Goal: Information Seeking & Learning: Learn about a topic

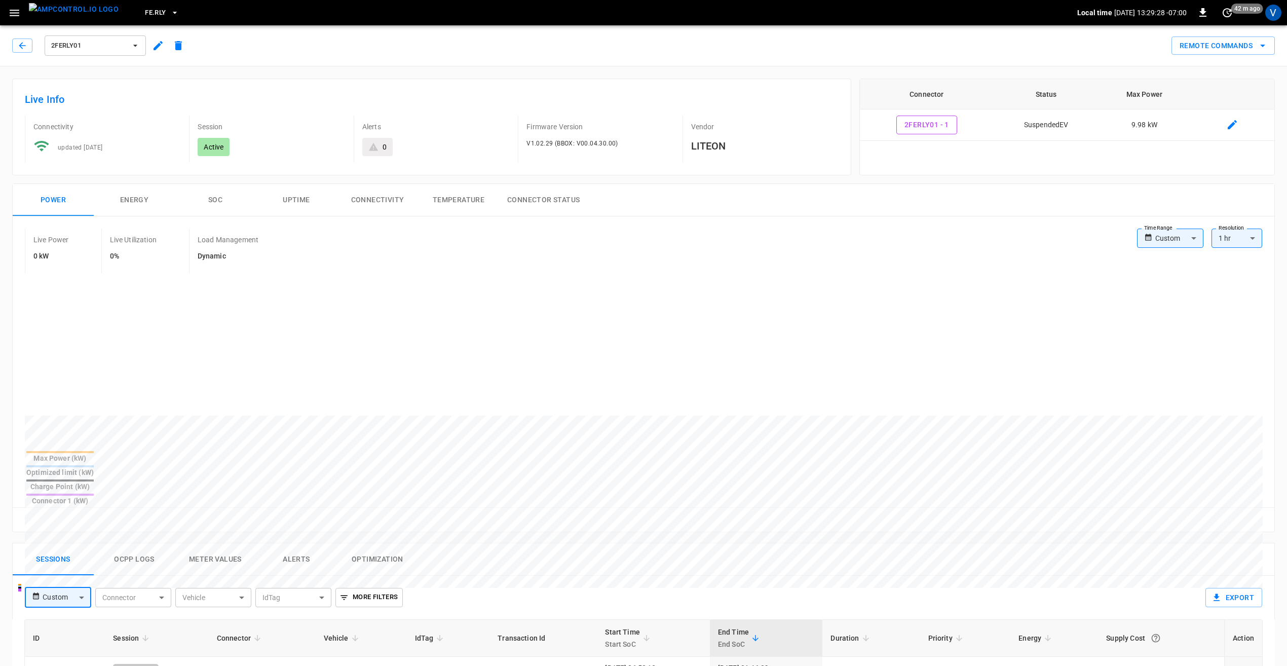
click at [146, 8] on span "FE.RLY" at bounding box center [155, 13] width 21 height 12
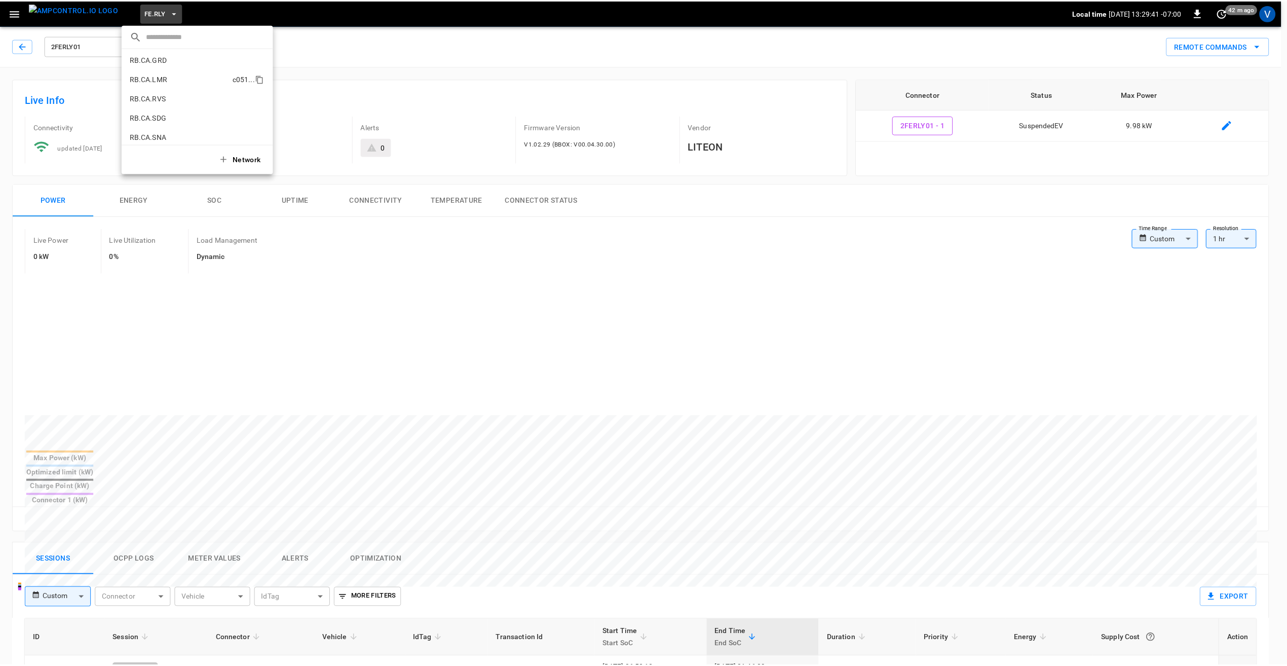
scroll to position [510, 0]
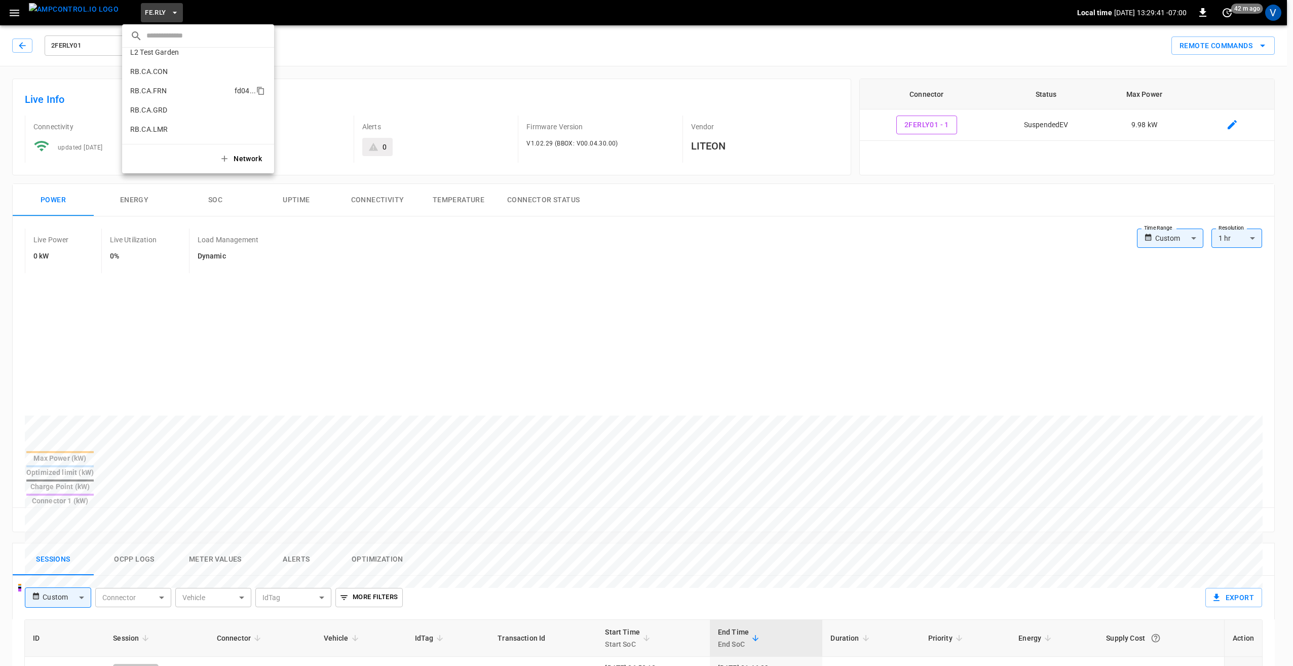
click at [173, 91] on p "RB.CA.FRN" at bounding box center [180, 91] width 100 height 10
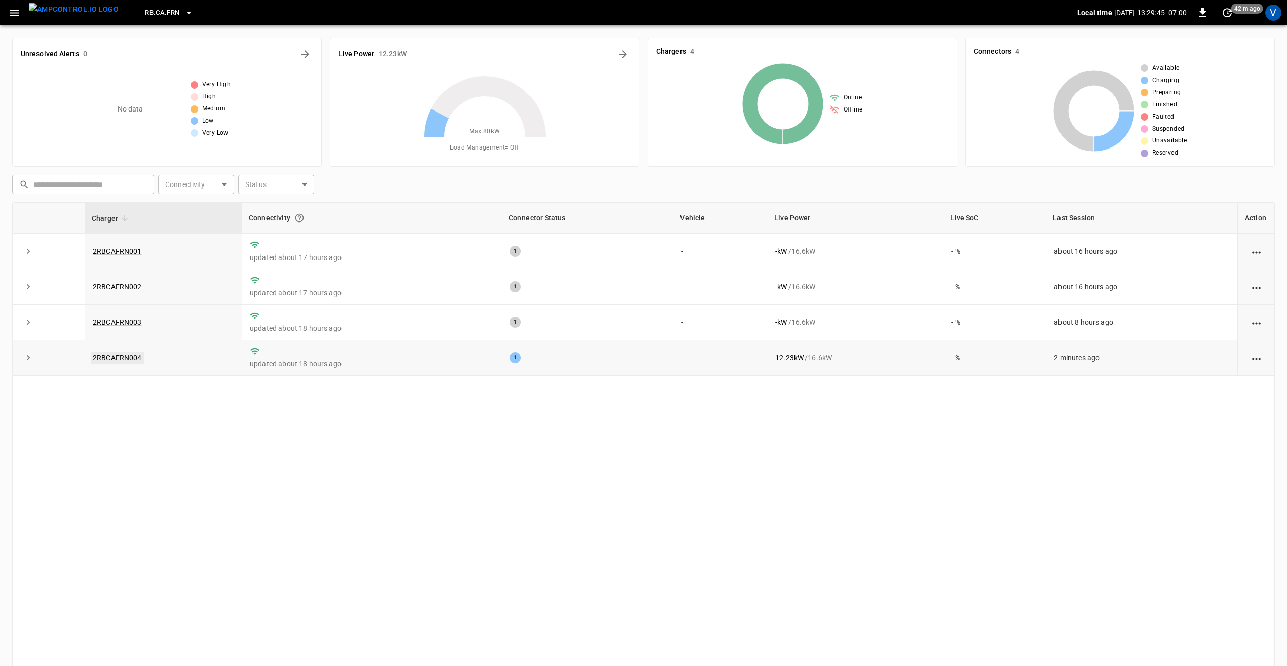
click at [131, 356] on link "2RBCAFRN004" at bounding box center [117, 358] width 53 height 12
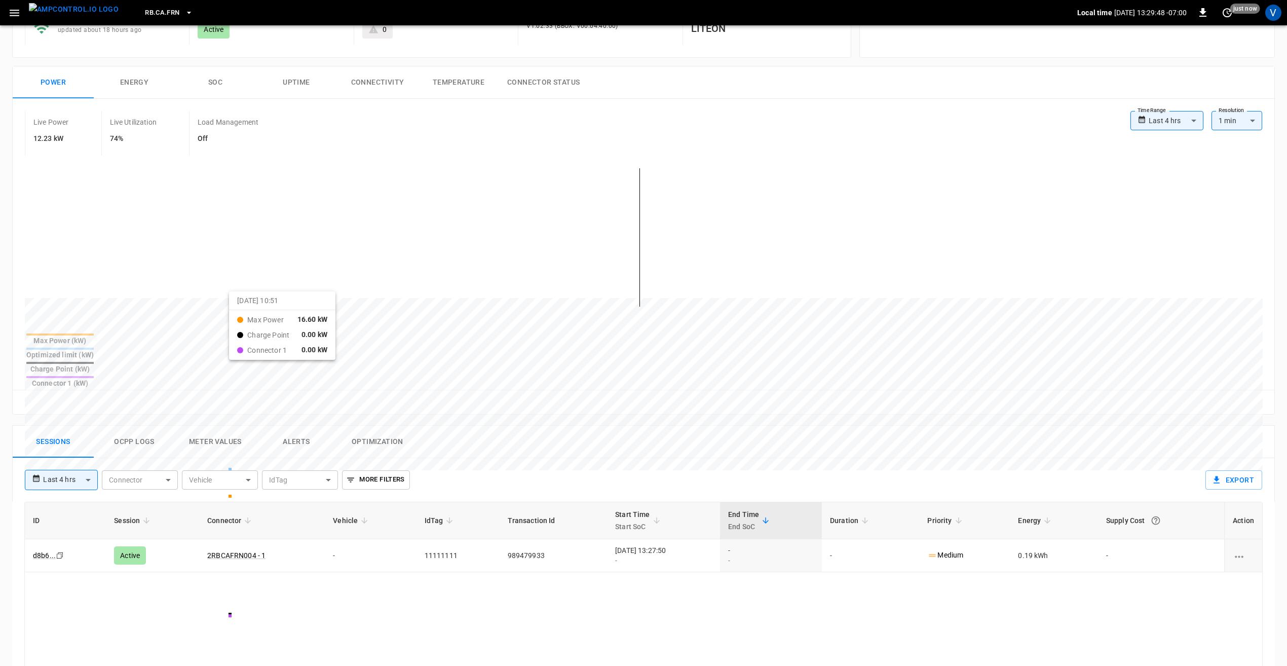
scroll to position [152, 0]
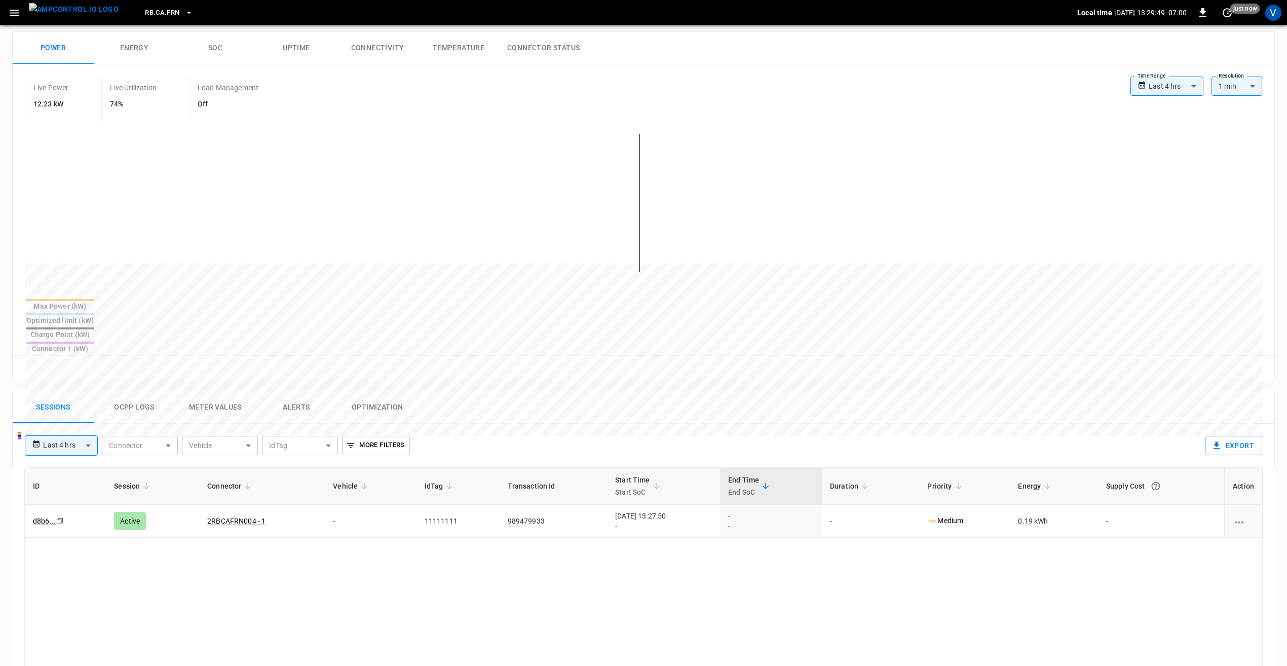
click at [220, 391] on button "Meter Values" at bounding box center [215, 407] width 81 height 32
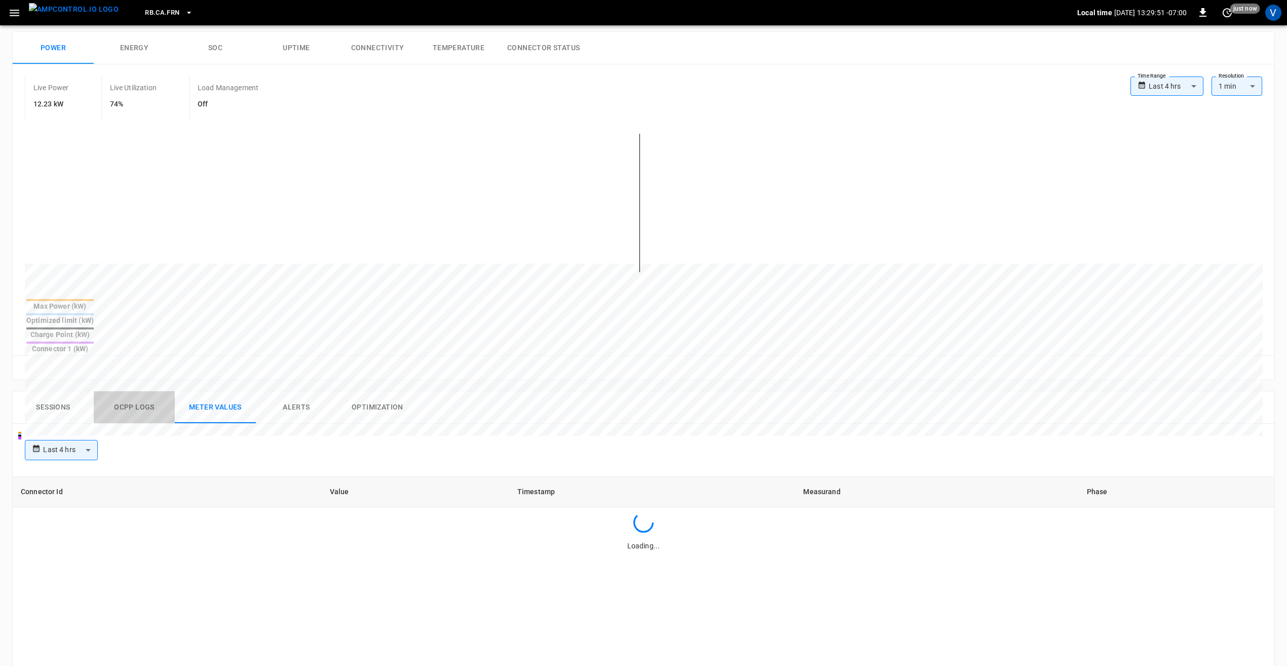
click at [151, 391] on button "Ocpp logs" at bounding box center [134, 407] width 81 height 32
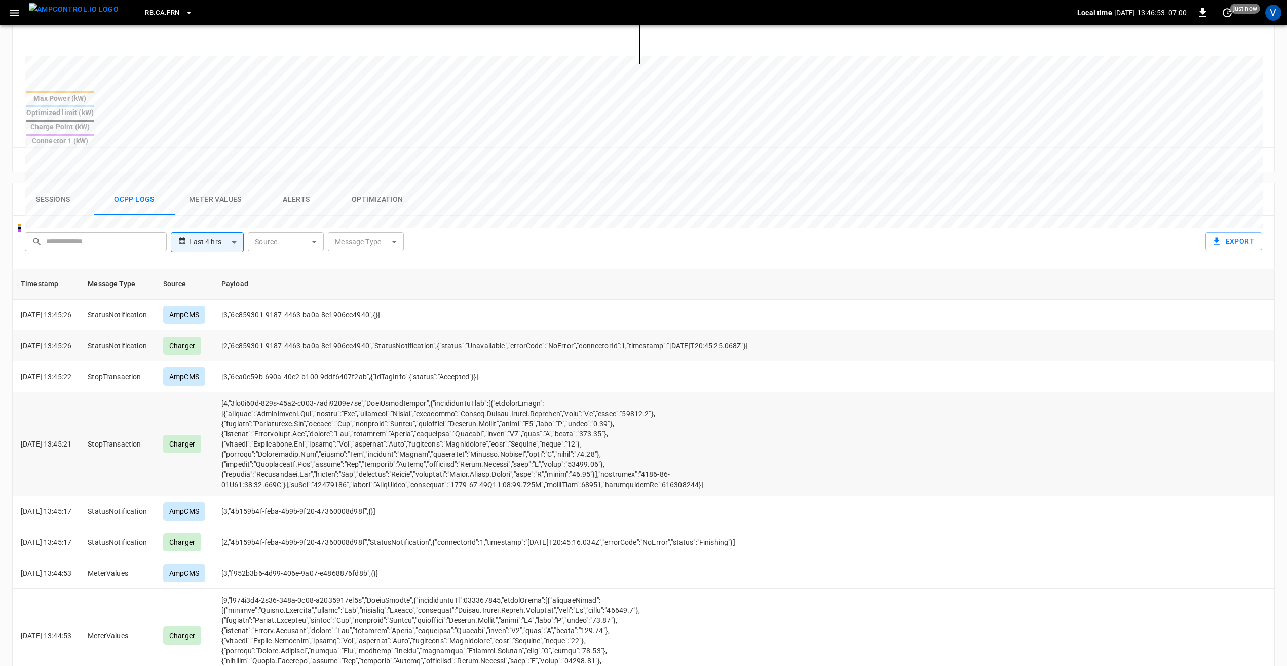
scroll to position [405, 0]
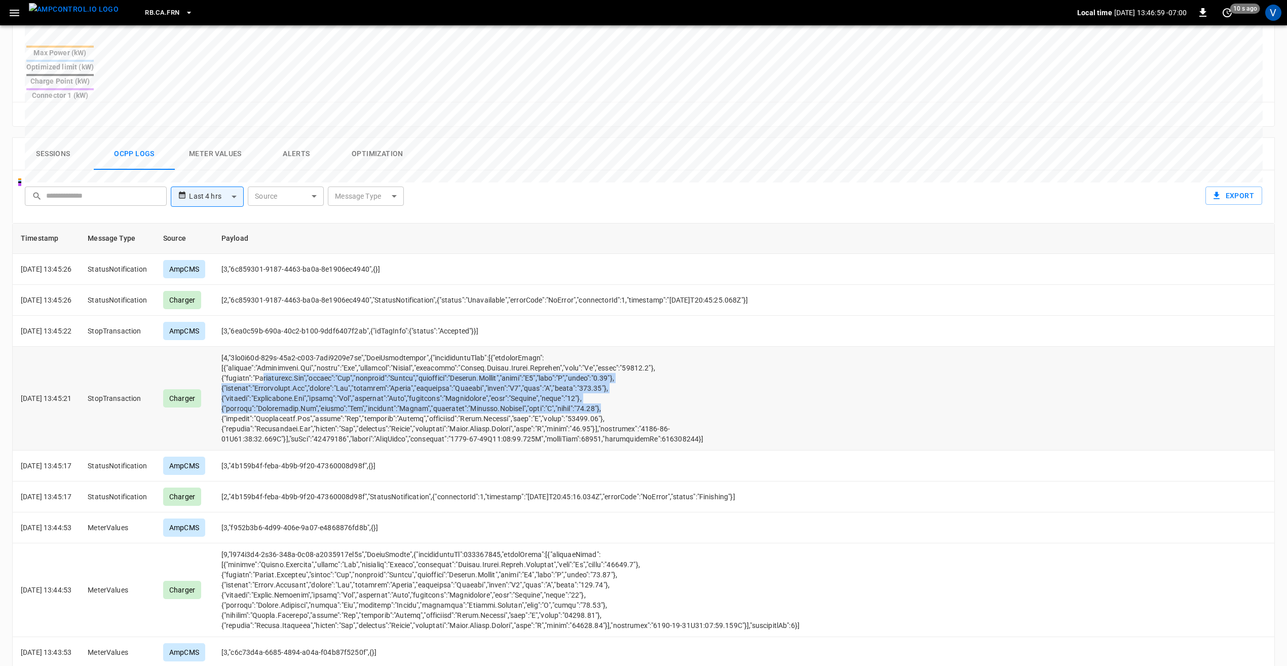
drag, startPoint x: 622, startPoint y: 370, endPoint x: 276, endPoint y: 342, distance: 346.6
click at [276, 347] on td "opcc-messages-table" at bounding box center [554, 399] width 682 height 104
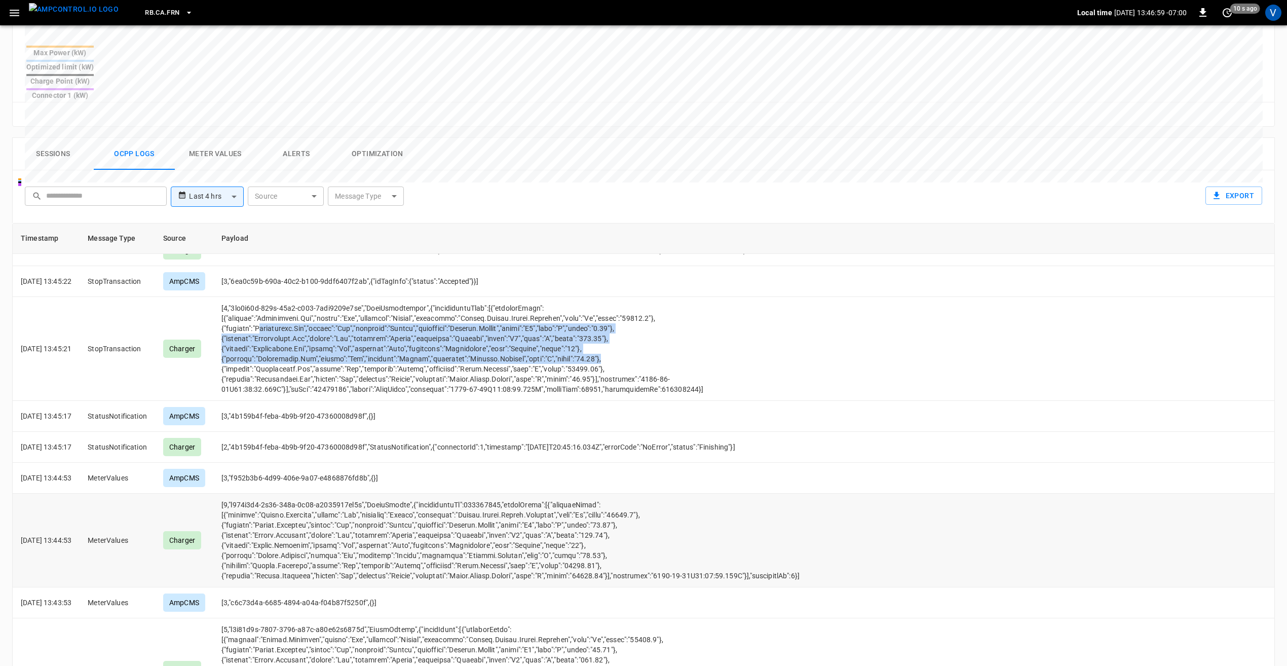
scroll to position [51, 0]
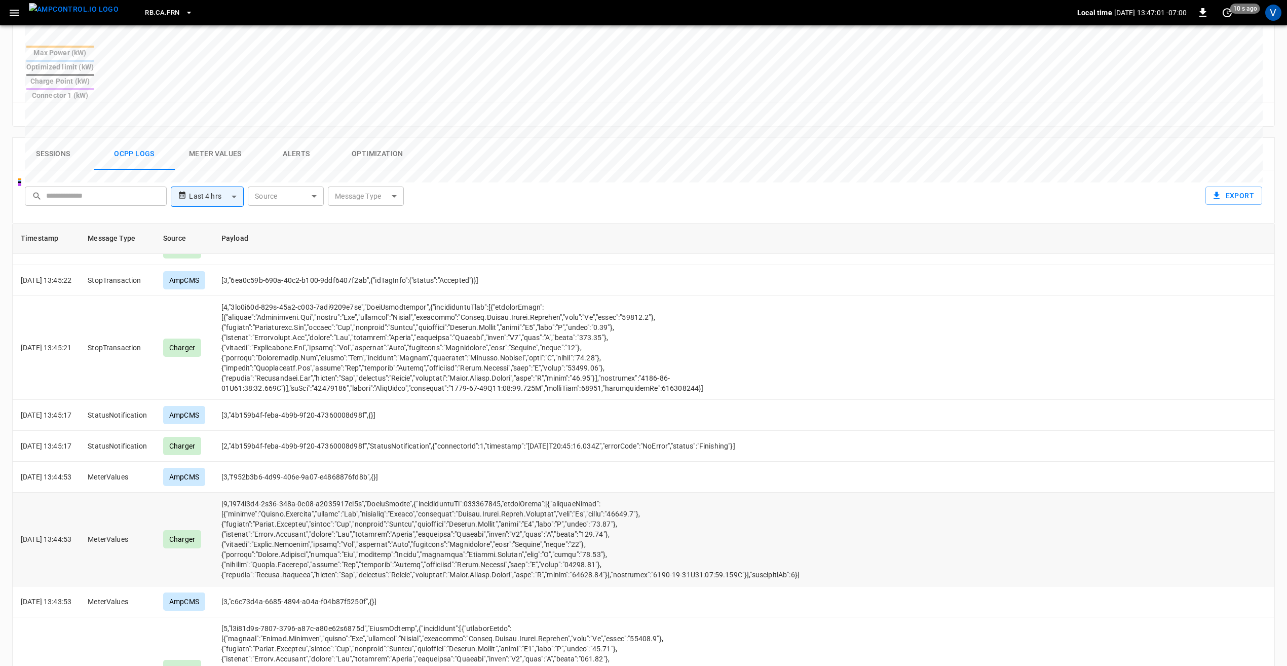
drag, startPoint x: 622, startPoint y: 515, endPoint x: 583, endPoint y: 512, distance: 39.2
click at [583, 512] on td "opcc-messages-table" at bounding box center [554, 539] width 682 height 94
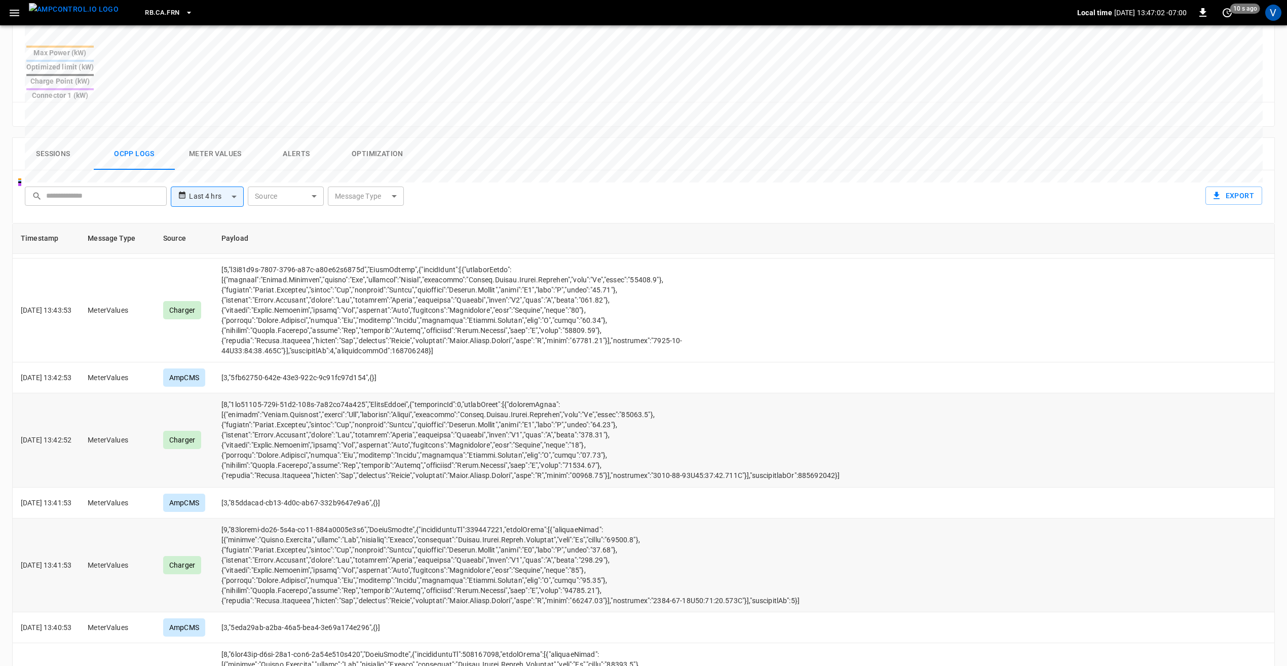
scroll to position [456, 0]
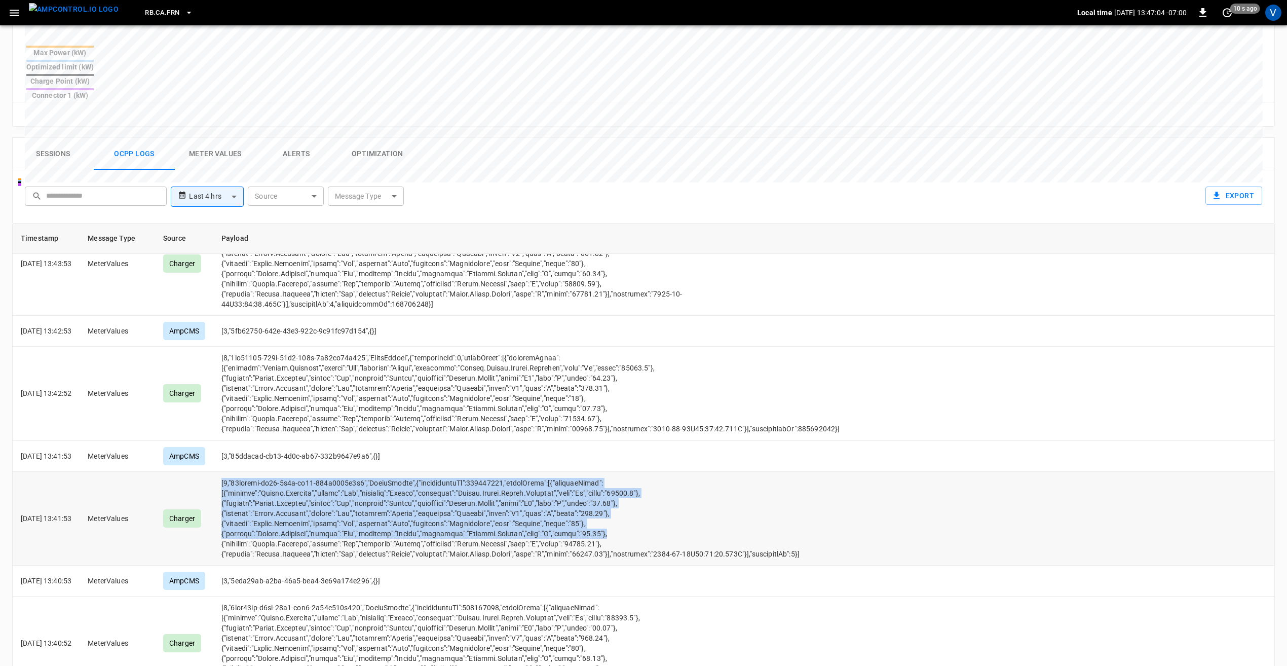
drag, startPoint x: 612, startPoint y: 489, endPoint x: 213, endPoint y: 448, distance: 400.8
click at [213, 472] on tr "[DATE] 13:41:53 MeterValues Charger" at bounding box center [644, 519] width 1262 height 94
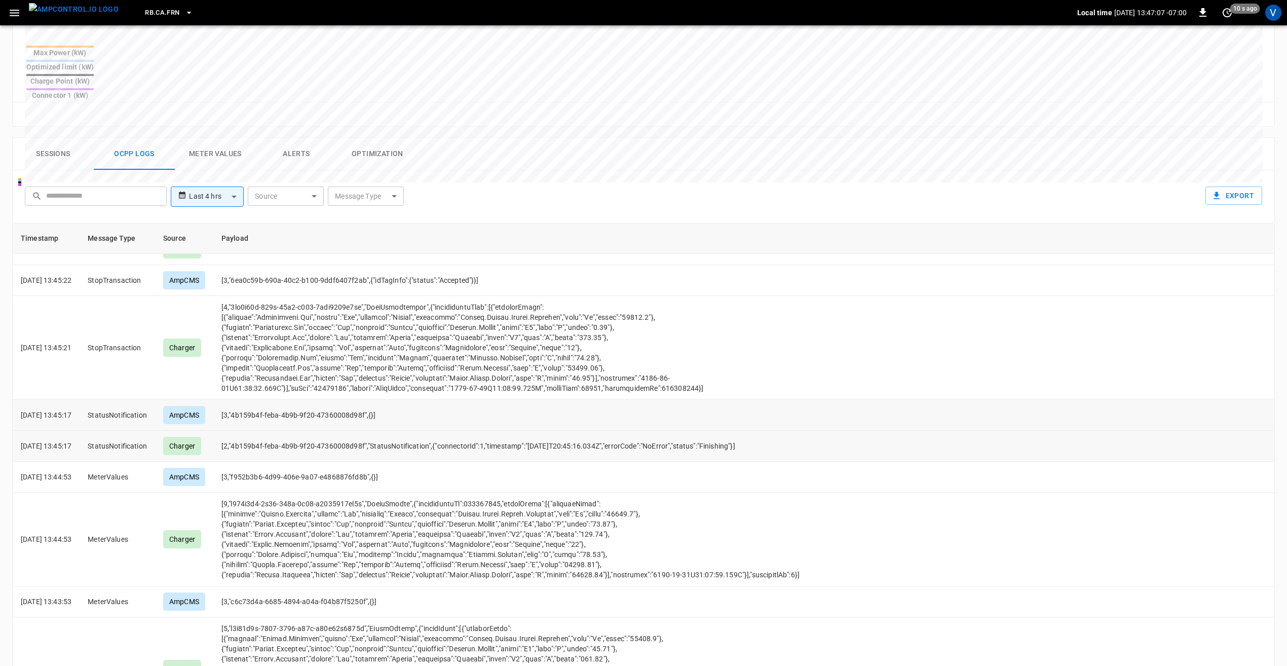
scroll to position [0, 0]
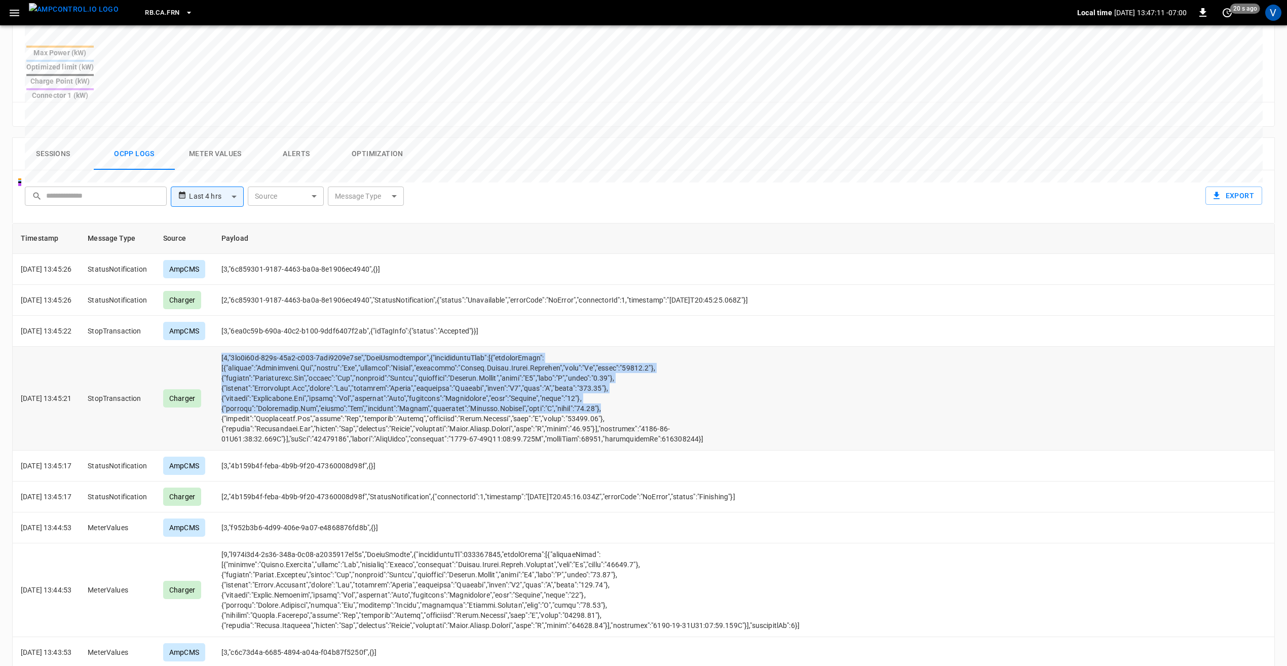
drag, startPoint x: 609, startPoint y: 370, endPoint x: 224, endPoint y: 326, distance: 387.0
click at [224, 347] on tr "[DATE] 13:45:21 StopTransaction Charger" at bounding box center [644, 399] width 1262 height 104
click at [640, 363] on td "opcc-messages-table" at bounding box center [554, 399] width 682 height 104
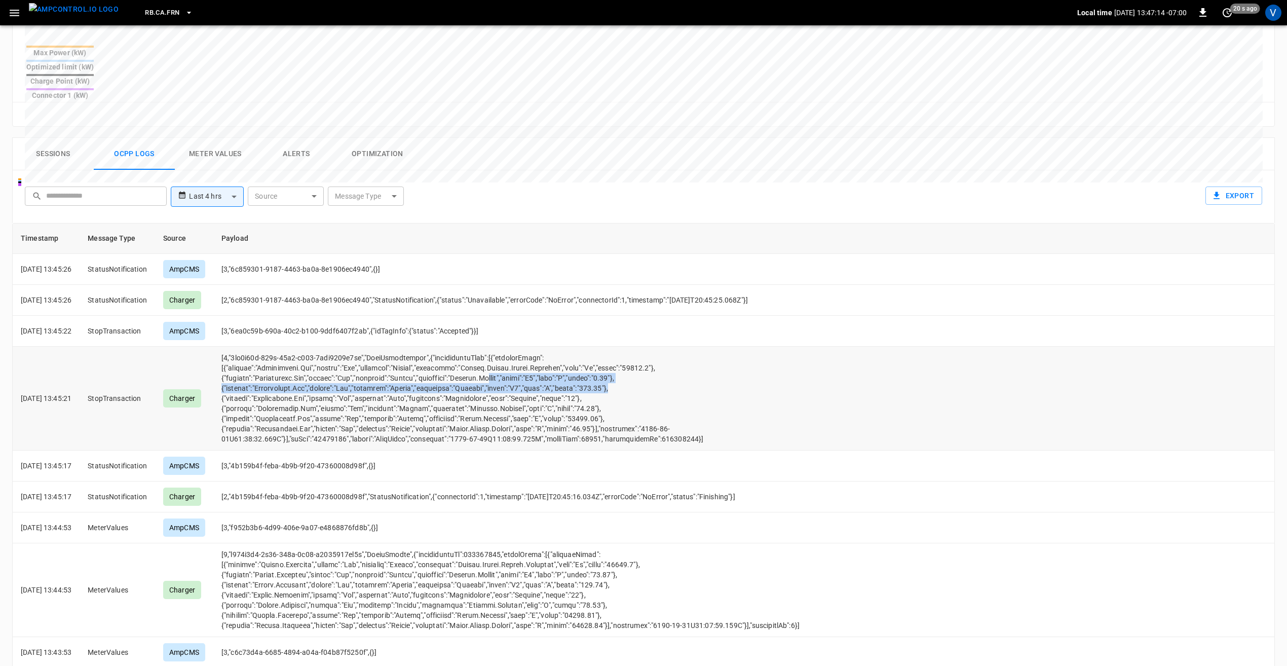
drag, startPoint x: 648, startPoint y: 351, endPoint x: 502, endPoint y: 342, distance: 146.1
click at [502, 347] on td "opcc-messages-table" at bounding box center [554, 399] width 682 height 104
click at [767, 359] on td "opcc-messages-table" at bounding box center [554, 399] width 682 height 104
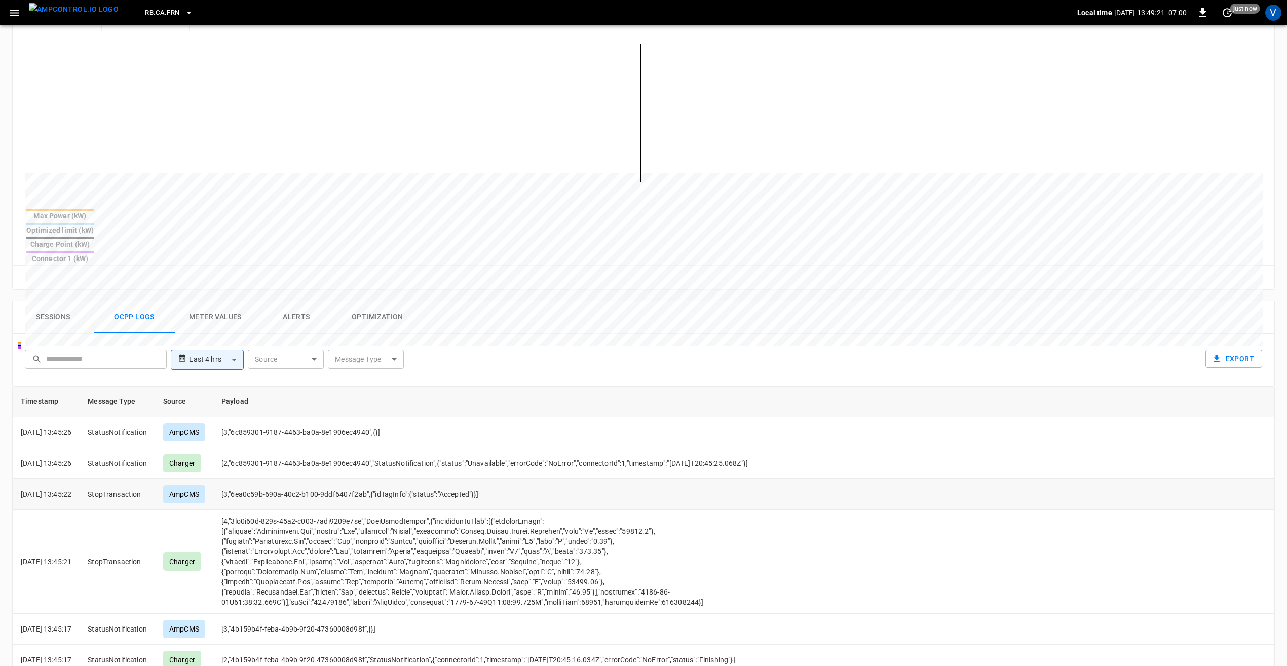
scroll to position [203, 0]
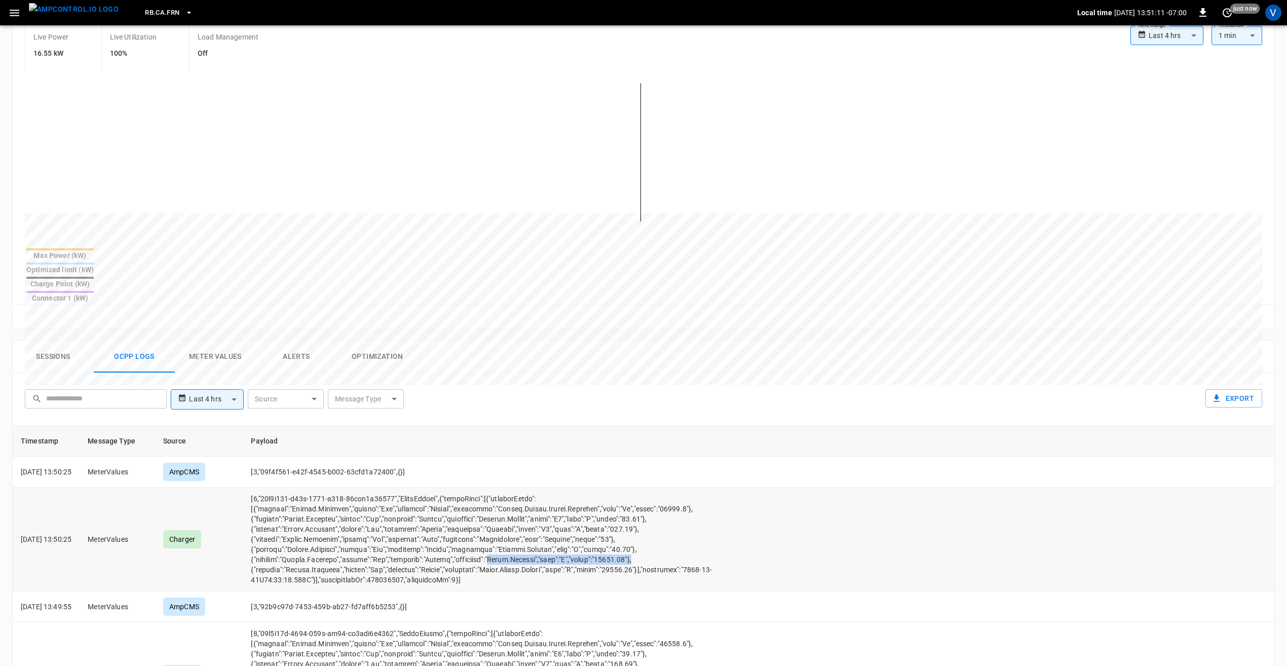
drag, startPoint x: 666, startPoint y: 521, endPoint x: 508, endPoint y: 522, distance: 158.1
click at [508, 522] on td "opcc-messages-table" at bounding box center [585, 539] width 685 height 104
click at [692, 523] on td "opcc-messages-table" at bounding box center [585, 539] width 685 height 104
drag, startPoint x: 647, startPoint y: 514, endPoint x: 548, endPoint y: 515, distance: 99.3
click at [548, 515] on td "opcc-messages-table" at bounding box center [585, 539] width 685 height 104
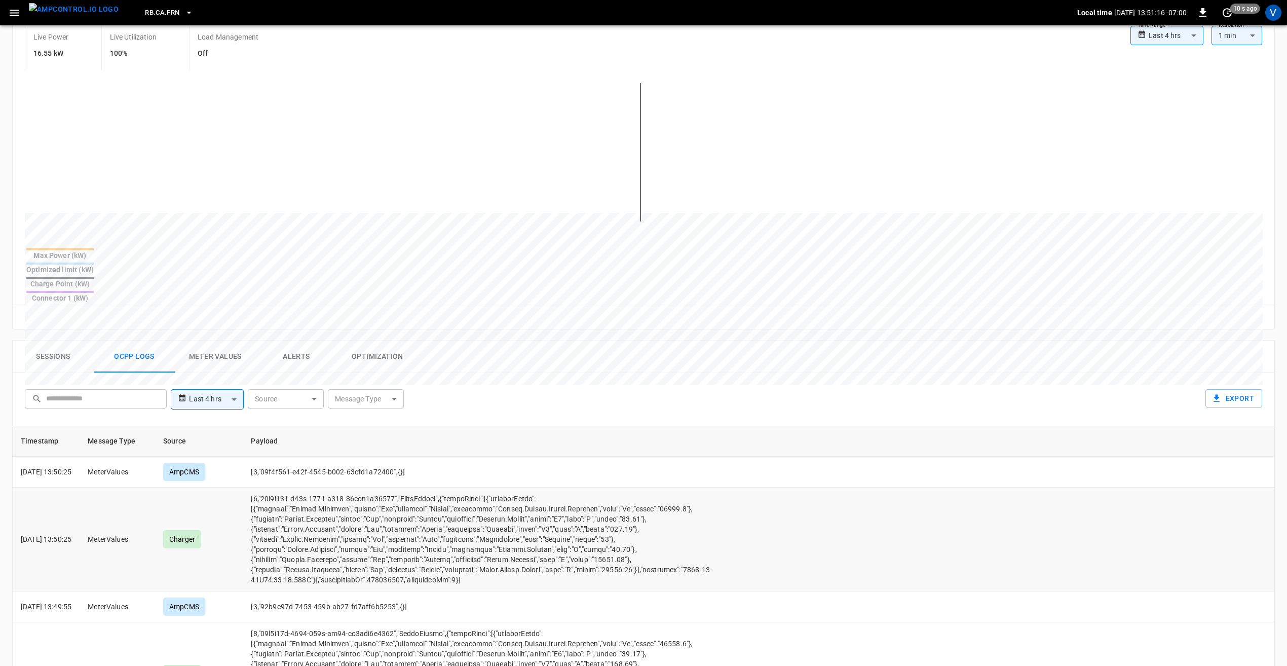
click at [749, 524] on td "opcc-messages-table" at bounding box center [585, 539] width 685 height 104
drag, startPoint x: 696, startPoint y: 515, endPoint x: 557, endPoint y: 507, distance: 139.6
click at [557, 507] on td "opcc-messages-table" at bounding box center [585, 539] width 685 height 104
drag, startPoint x: 557, startPoint y: 507, endPoint x: 722, endPoint y: 511, distance: 165.2
click at [722, 511] on td "opcc-messages-table" at bounding box center [585, 539] width 685 height 104
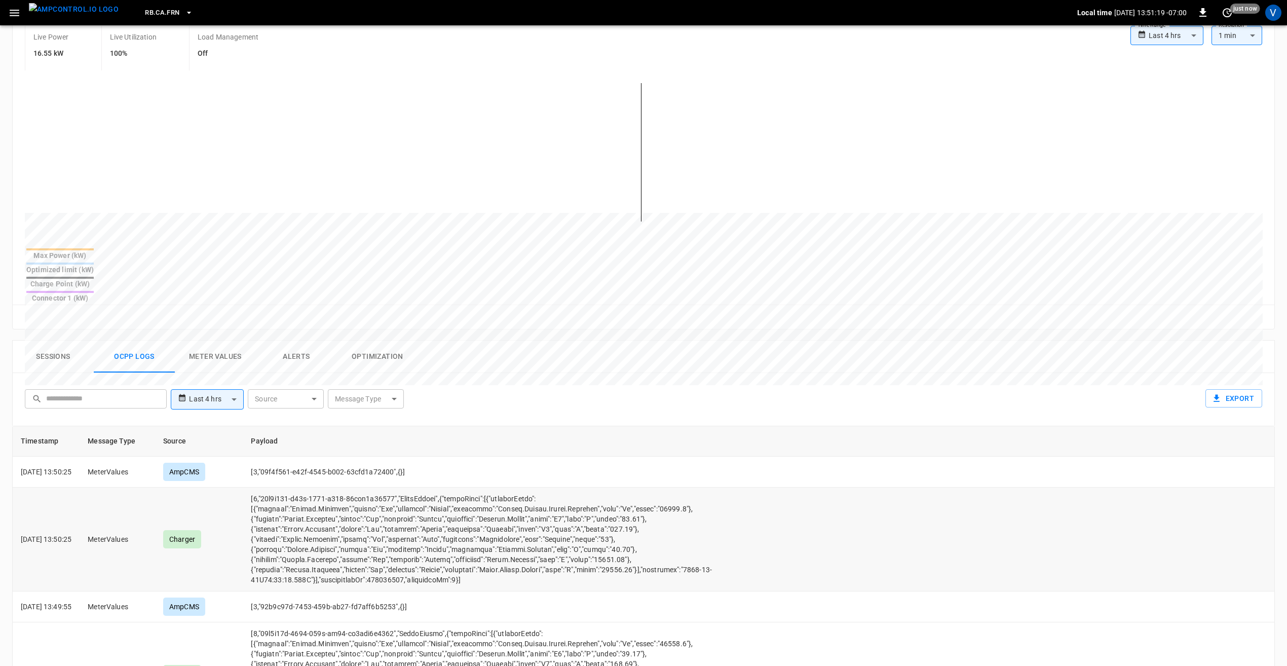
click at [702, 487] on td "opcc-messages-table" at bounding box center [585, 539] width 685 height 104
drag, startPoint x: 698, startPoint y: 485, endPoint x: 682, endPoint y: 487, distance: 16.4
click at [682, 487] on td "opcc-messages-table" at bounding box center [585, 539] width 685 height 104
click at [682, 495] on td "opcc-messages-table" at bounding box center [585, 539] width 685 height 104
drag, startPoint x: 679, startPoint y: 485, endPoint x: 611, endPoint y: 480, distance: 68.6
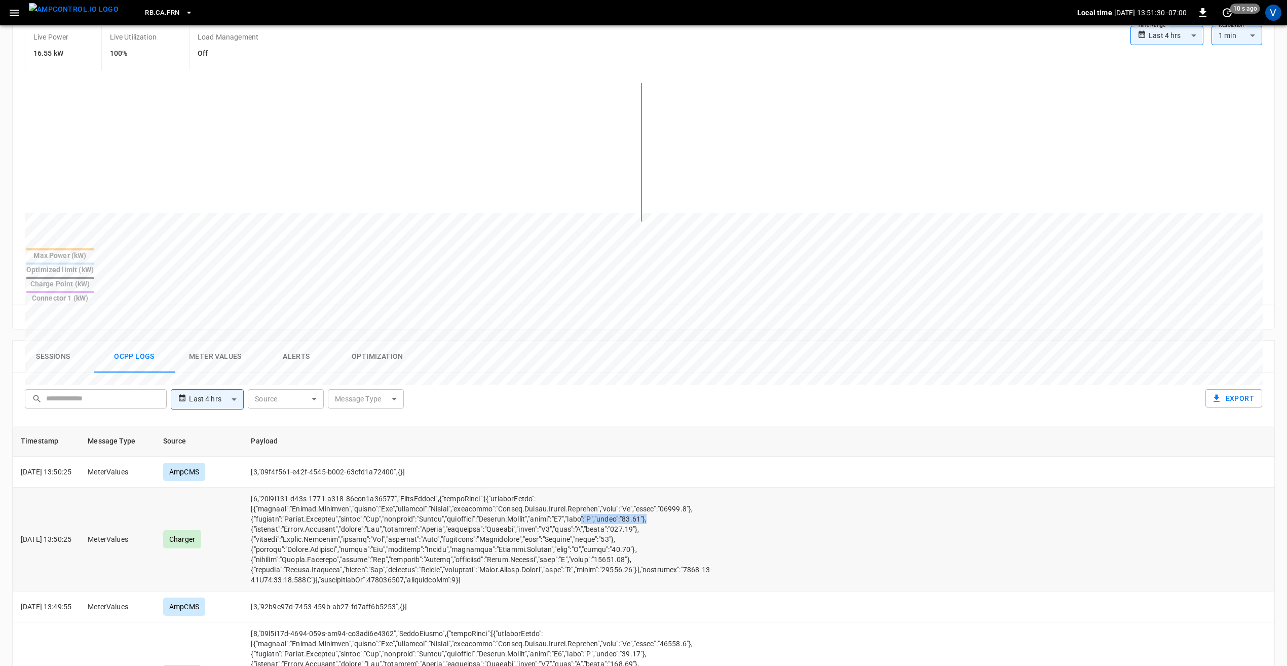
click at [611, 487] on td "opcc-messages-table" at bounding box center [585, 539] width 685 height 104
drag, startPoint x: 611, startPoint y: 480, endPoint x: 652, endPoint y: 490, distance: 42.2
click at [652, 490] on td "opcc-messages-table" at bounding box center [585, 539] width 685 height 104
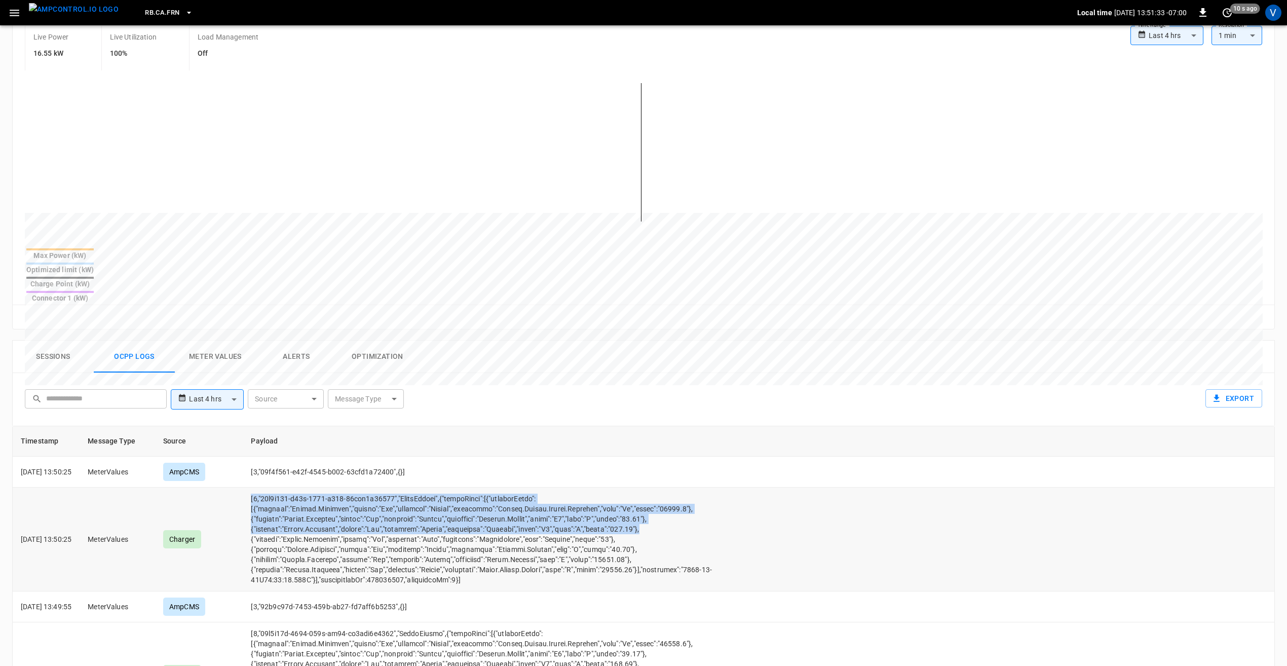
drag, startPoint x: 670, startPoint y: 491, endPoint x: 263, endPoint y: 464, distance: 407.7
click at [263, 487] on td "opcc-messages-table" at bounding box center [585, 539] width 685 height 104
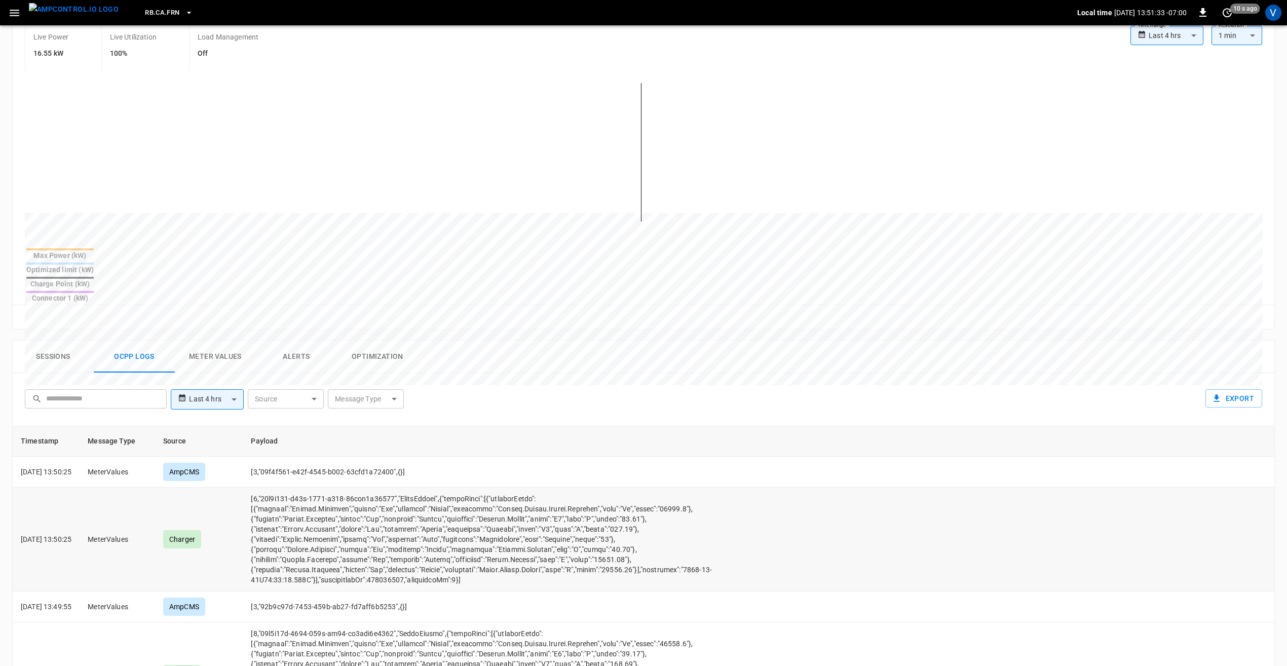
click at [707, 519] on td "opcc-messages-table" at bounding box center [585, 539] width 685 height 104
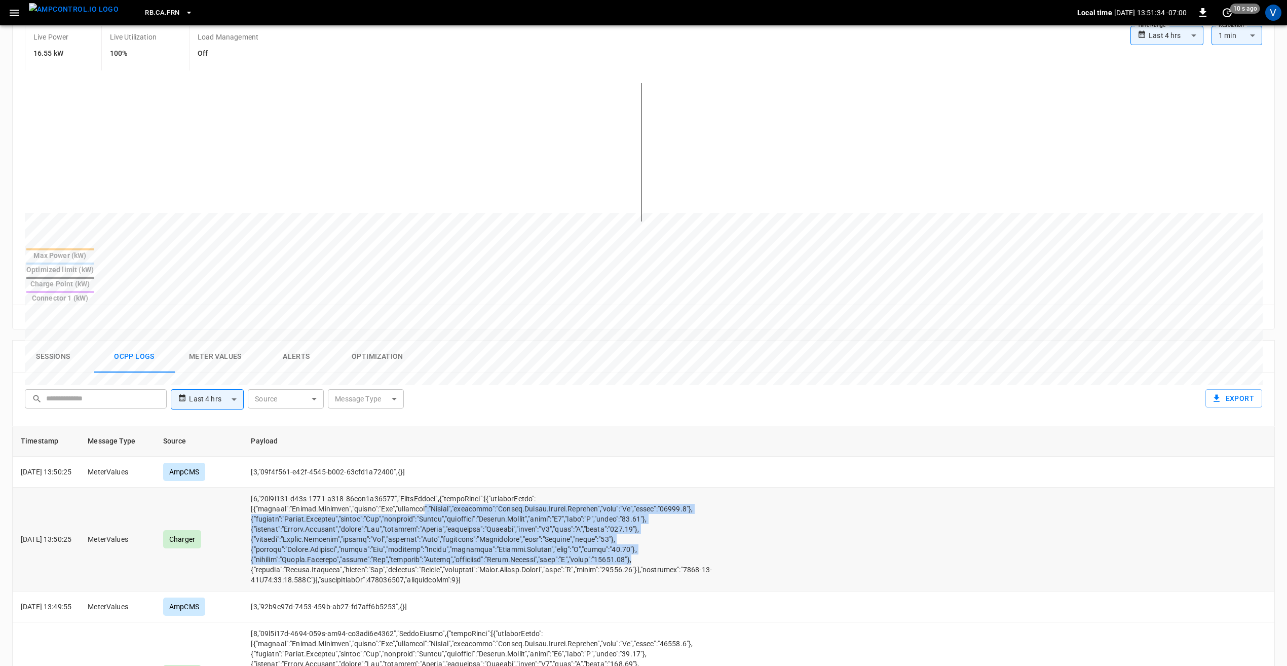
drag, startPoint x: 678, startPoint y: 527, endPoint x: 436, endPoint y: 476, distance: 247.9
click at [436, 487] on td "opcc-messages-table" at bounding box center [585, 539] width 685 height 104
click at [726, 514] on td "opcc-messages-table" at bounding box center [585, 539] width 685 height 104
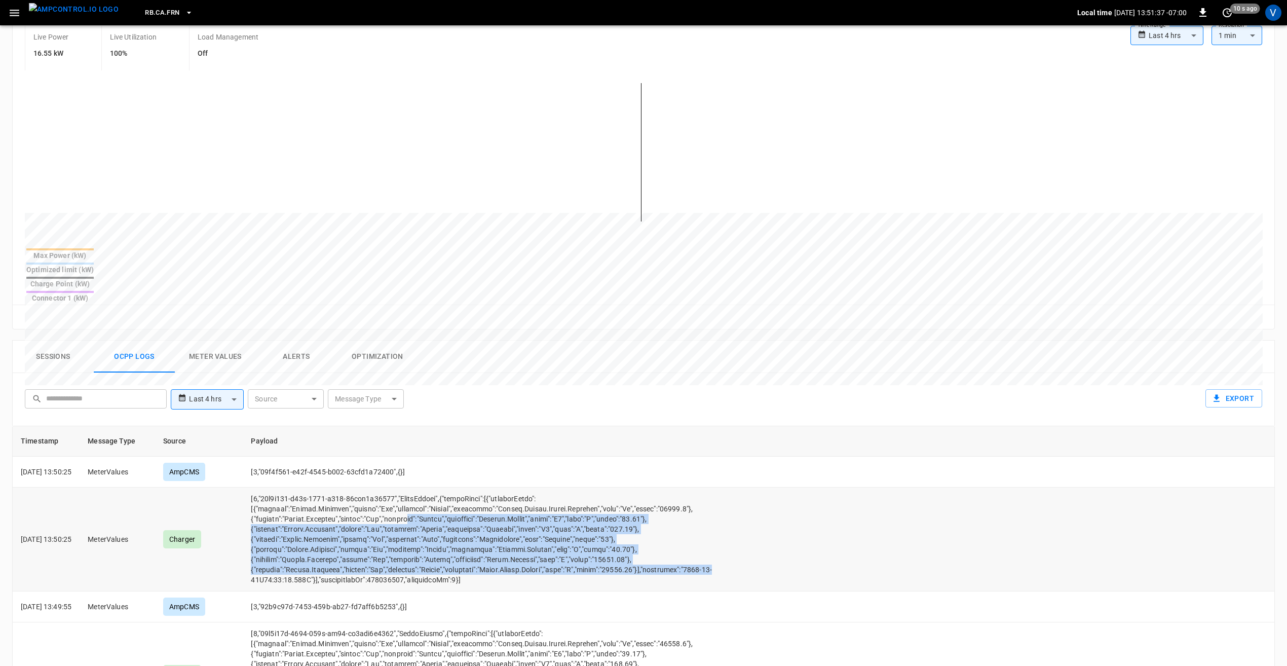
drag, startPoint x: 755, startPoint y: 529, endPoint x: 425, endPoint y: 485, distance: 333.7
click at [425, 487] on td "opcc-messages-table" at bounding box center [585, 539] width 685 height 104
click at [735, 499] on td "opcc-messages-table" at bounding box center [585, 539] width 685 height 104
click at [720, 496] on td "opcc-messages-table" at bounding box center [585, 539] width 685 height 104
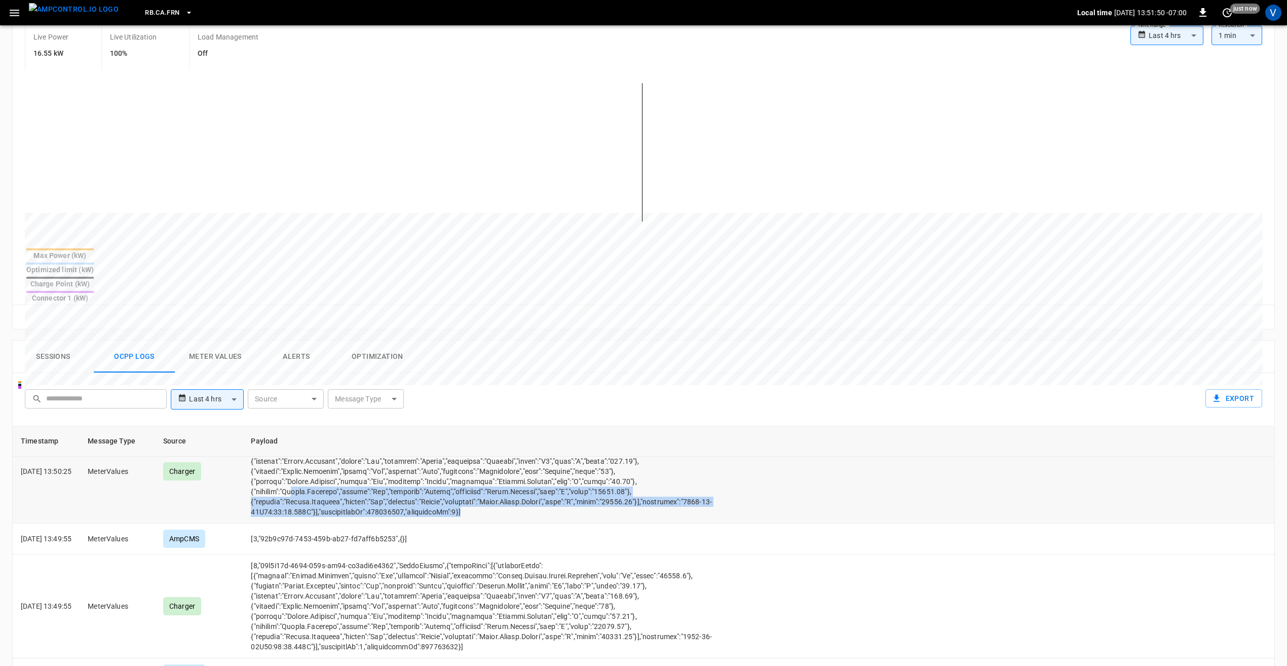
drag, startPoint x: 493, startPoint y: 477, endPoint x: 312, endPoint y: 450, distance: 182.8
click at [312, 450] on td "opcc-messages-table" at bounding box center [585, 471] width 685 height 104
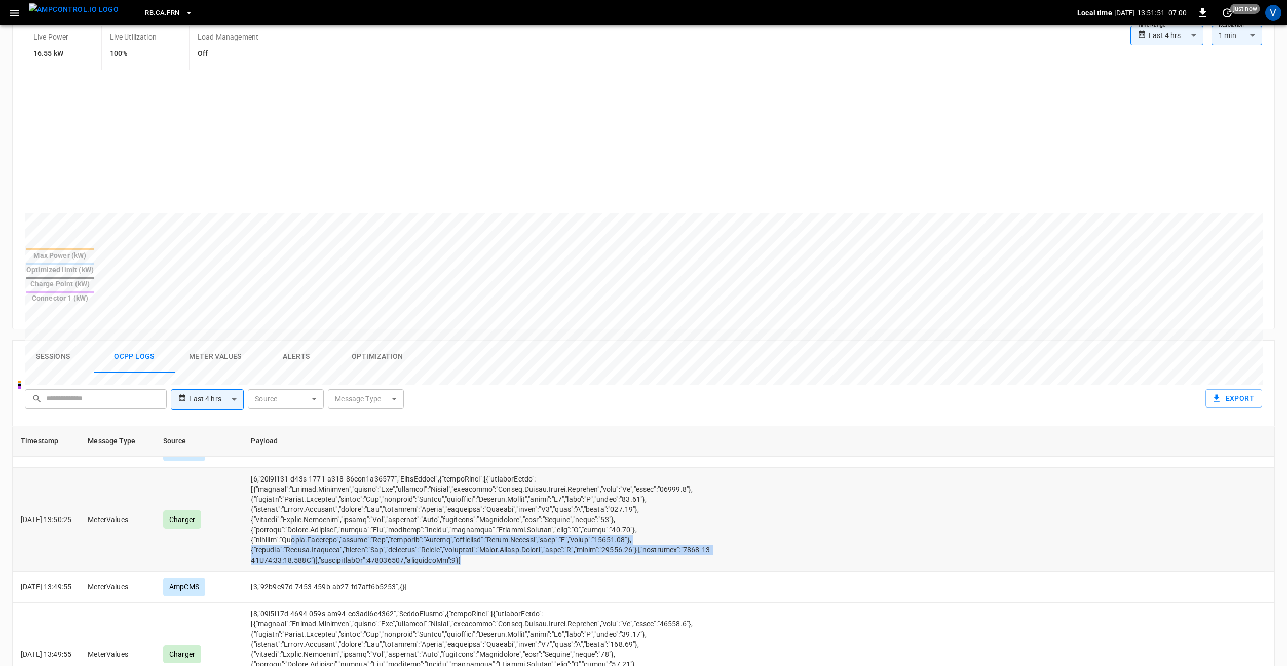
scroll to position [101, 0]
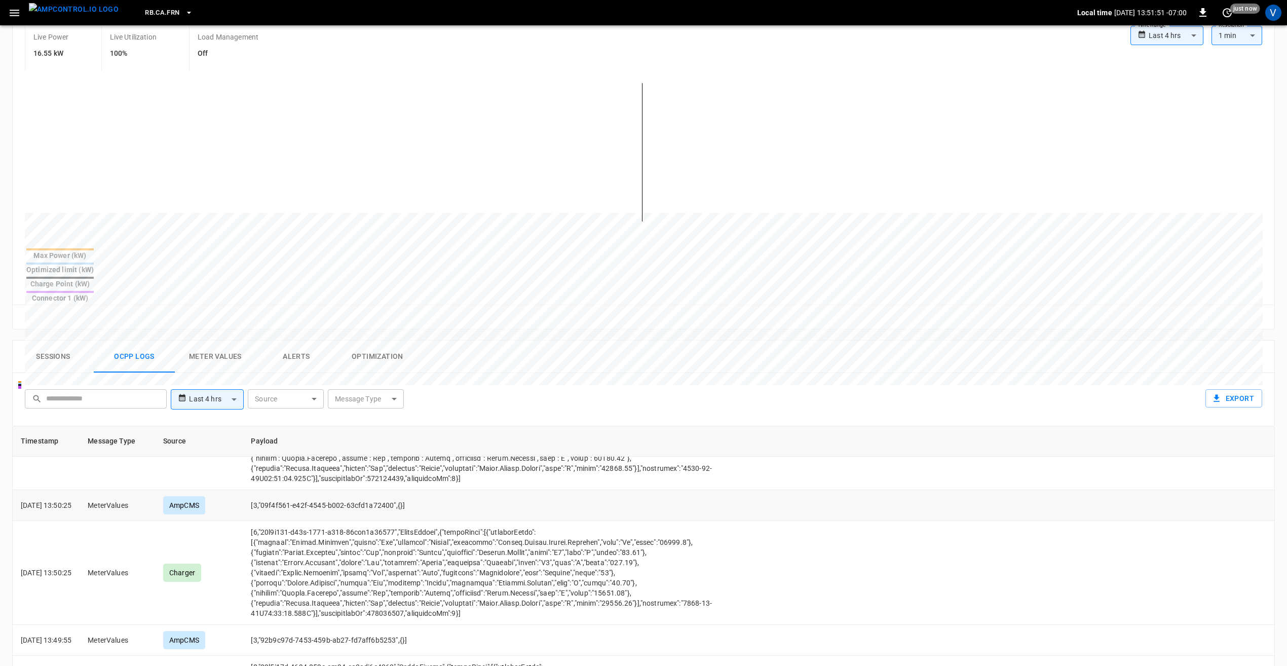
click at [540, 490] on td "[3,"09f4f561-e42f-4545-b002-63cfd1a72400",{}]" at bounding box center [585, 505] width 685 height 31
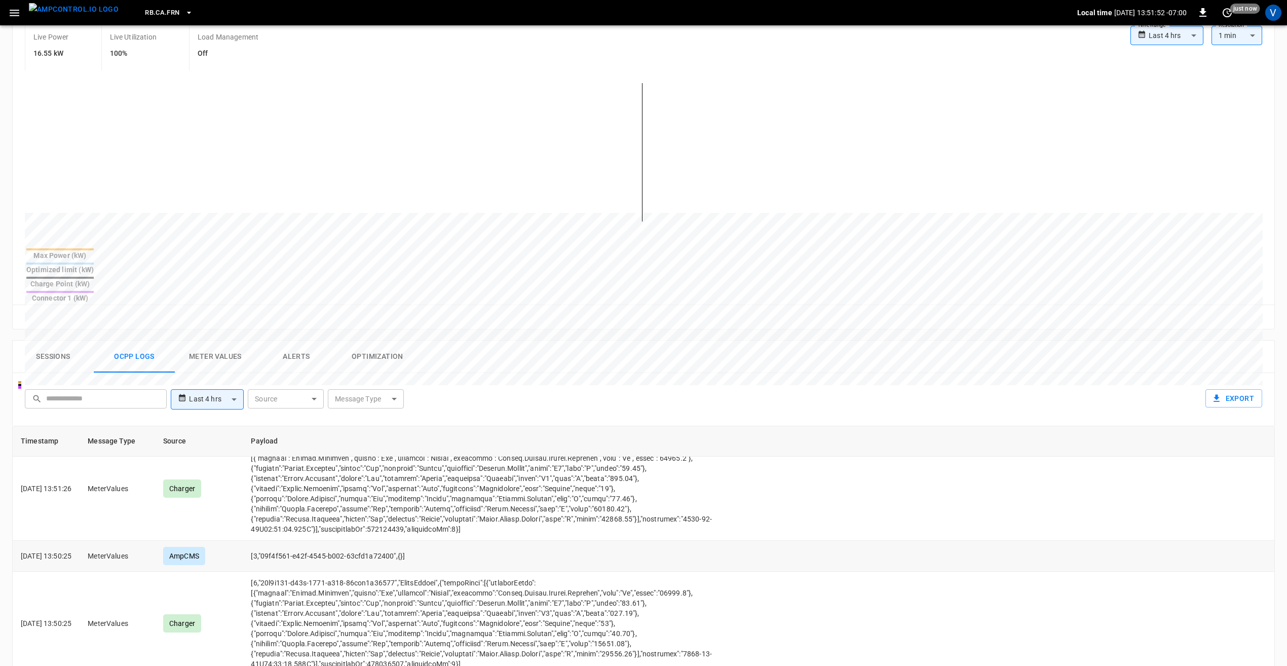
scroll to position [51, 0]
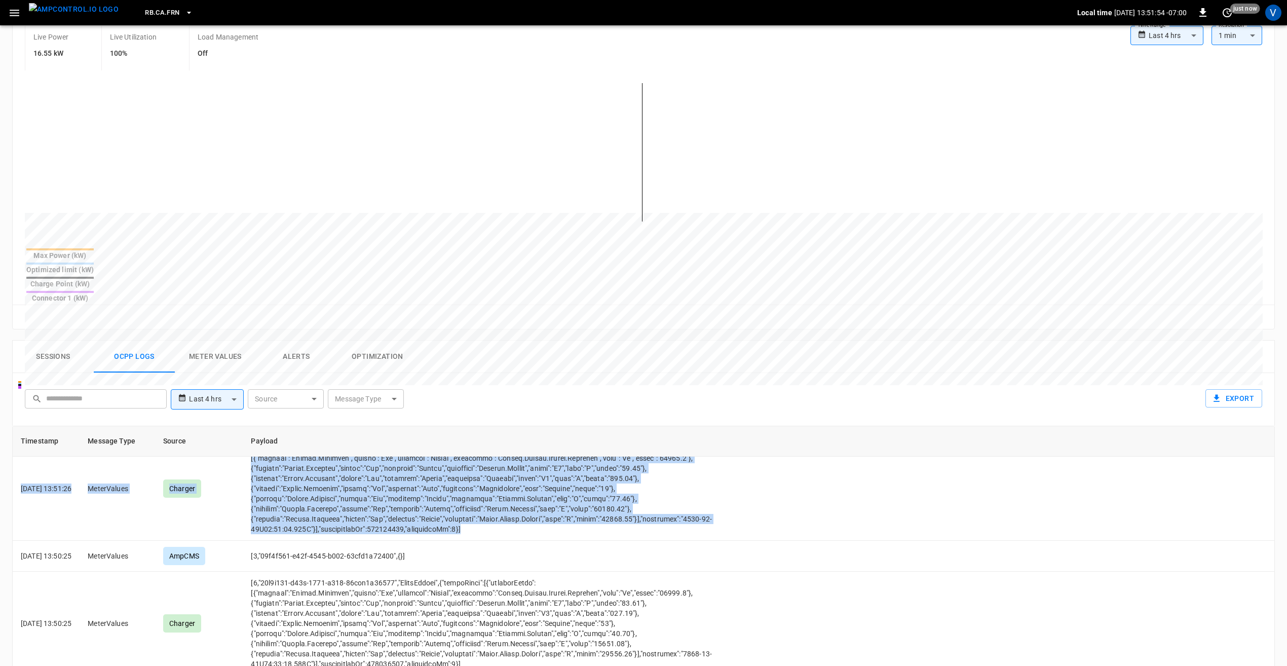
drag, startPoint x: 493, startPoint y: 491, endPoint x: 282, endPoint y: 421, distance: 222.7
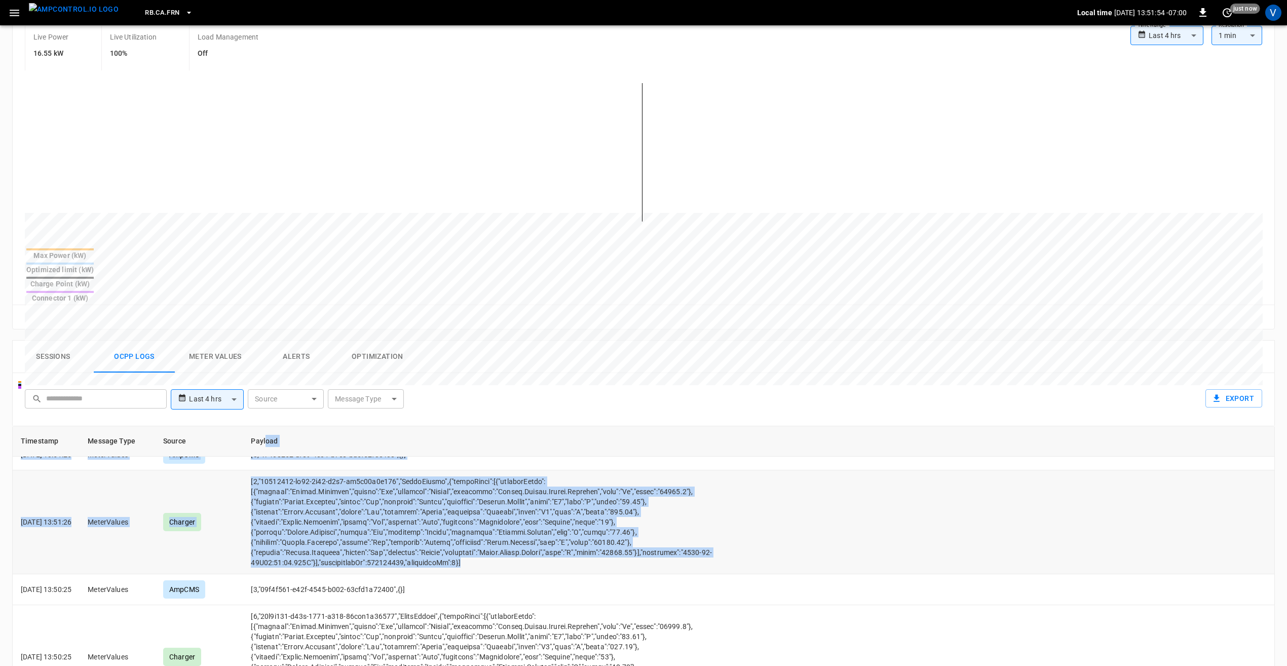
scroll to position [0, 0]
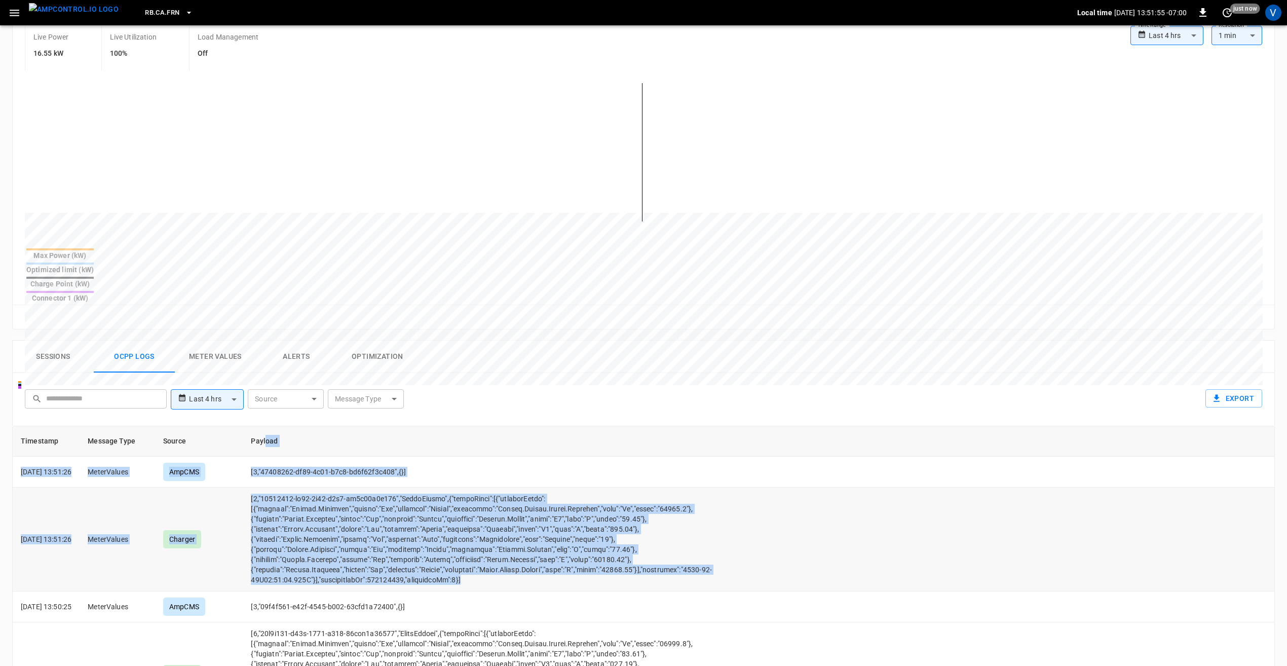
click at [505, 550] on td "opcc-messages-table" at bounding box center [585, 539] width 685 height 104
drag, startPoint x: 489, startPoint y: 544, endPoint x: 263, endPoint y: 461, distance: 241.0
click at [263, 487] on td "opcc-messages-table" at bounding box center [585, 539] width 685 height 104
drag, startPoint x: 263, startPoint y: 461, endPoint x: 540, endPoint y: 536, distance: 286.6
click at [540, 536] on td "opcc-messages-table" at bounding box center [585, 539] width 685 height 104
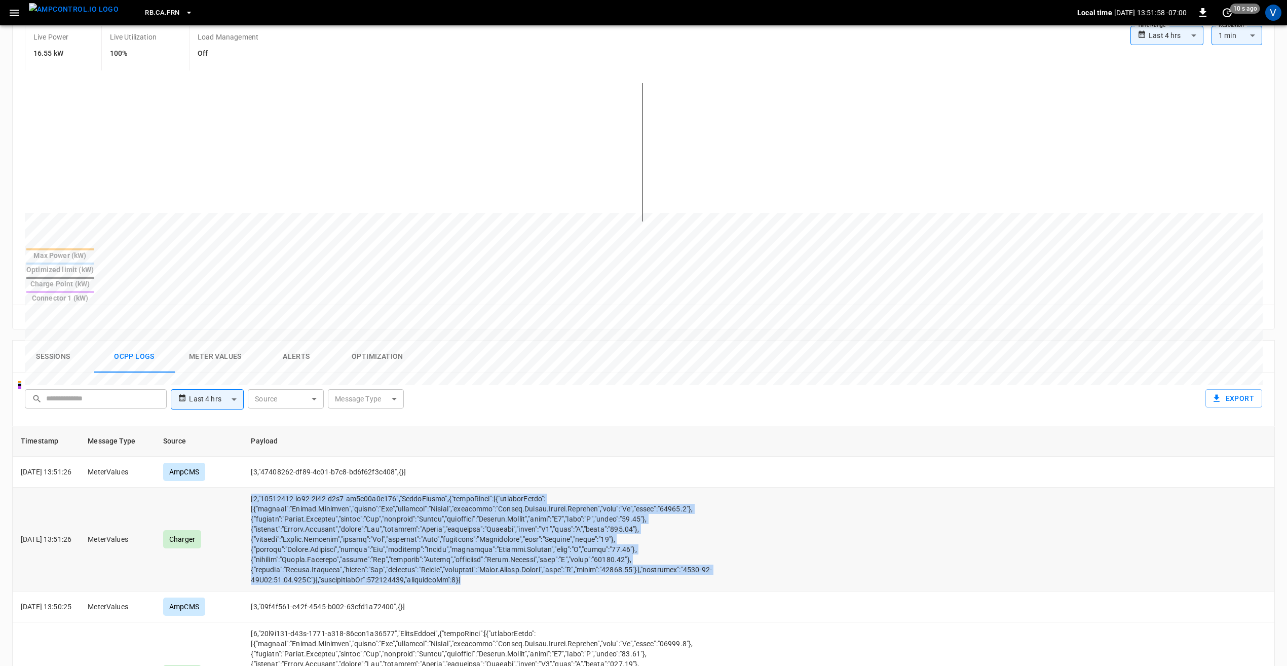
click at [492, 549] on td "opcc-messages-table" at bounding box center [585, 539] width 685 height 104
drag, startPoint x: 492, startPoint y: 549, endPoint x: 250, endPoint y: 465, distance: 255.9
click at [250, 487] on tr "[DATE] 13:51:26 MeterValues Charger" at bounding box center [644, 539] width 1262 height 104
click at [492, 543] on td "opcc-messages-table" at bounding box center [585, 539] width 685 height 104
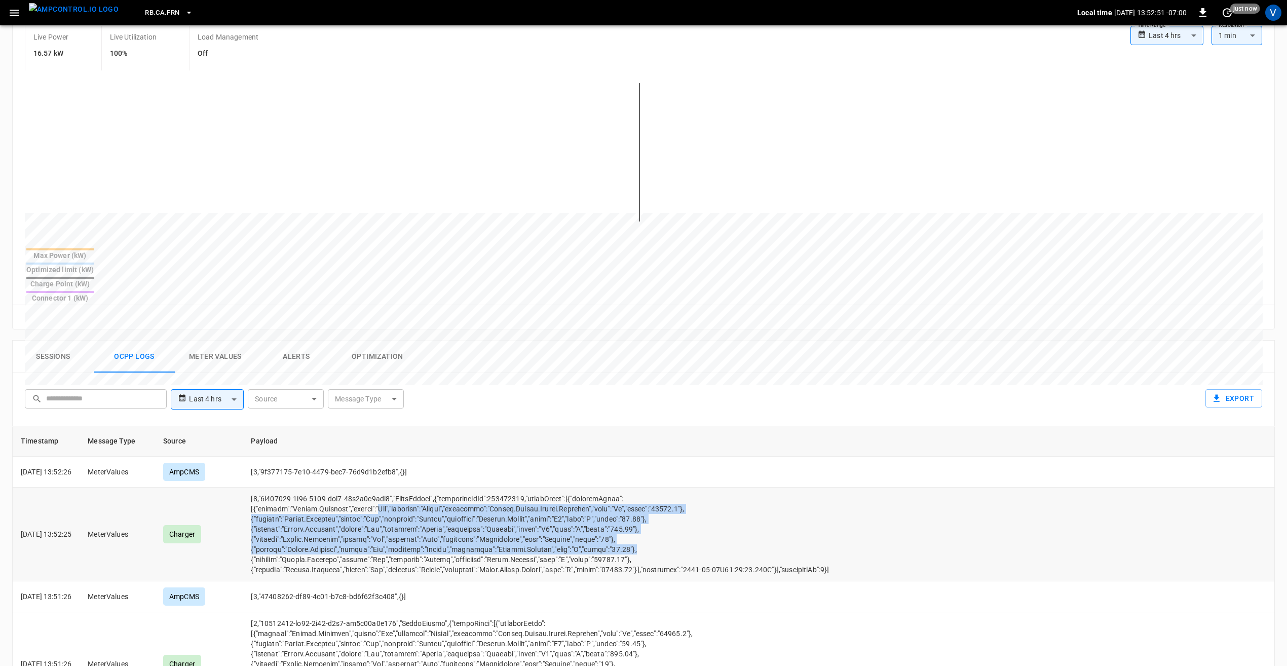
drag, startPoint x: 675, startPoint y: 515, endPoint x: 385, endPoint y: 471, distance: 293.6
click at [385, 487] on td "opcc-messages-table" at bounding box center [585, 534] width 685 height 94
drag, startPoint x: 385, startPoint y: 471, endPoint x: 631, endPoint y: 496, distance: 248.0
click at [631, 496] on td "opcc-messages-table" at bounding box center [585, 534] width 685 height 94
click at [672, 513] on td "opcc-messages-table" at bounding box center [585, 534] width 685 height 94
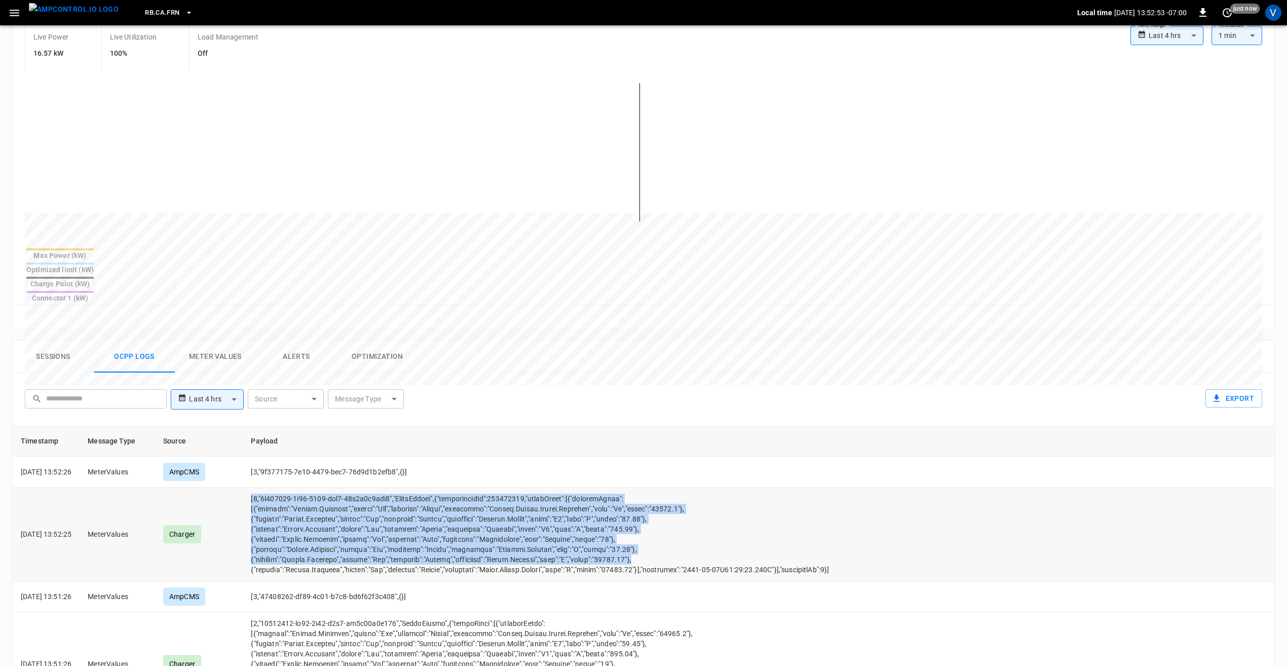
drag, startPoint x: 666, startPoint y: 524, endPoint x: 246, endPoint y: 489, distance: 420.9
click at [246, 489] on tr "[DATE] 13:52:25 MeterValues Charger" at bounding box center [644, 534] width 1262 height 94
click at [736, 506] on td "opcc-messages-table" at bounding box center [585, 534] width 685 height 94
drag, startPoint x: 681, startPoint y: 519, endPoint x: 251, endPoint y: 479, distance: 431.5
click at [251, 487] on tr "[DATE] 13:52:25 MeterValues Charger" at bounding box center [644, 534] width 1262 height 94
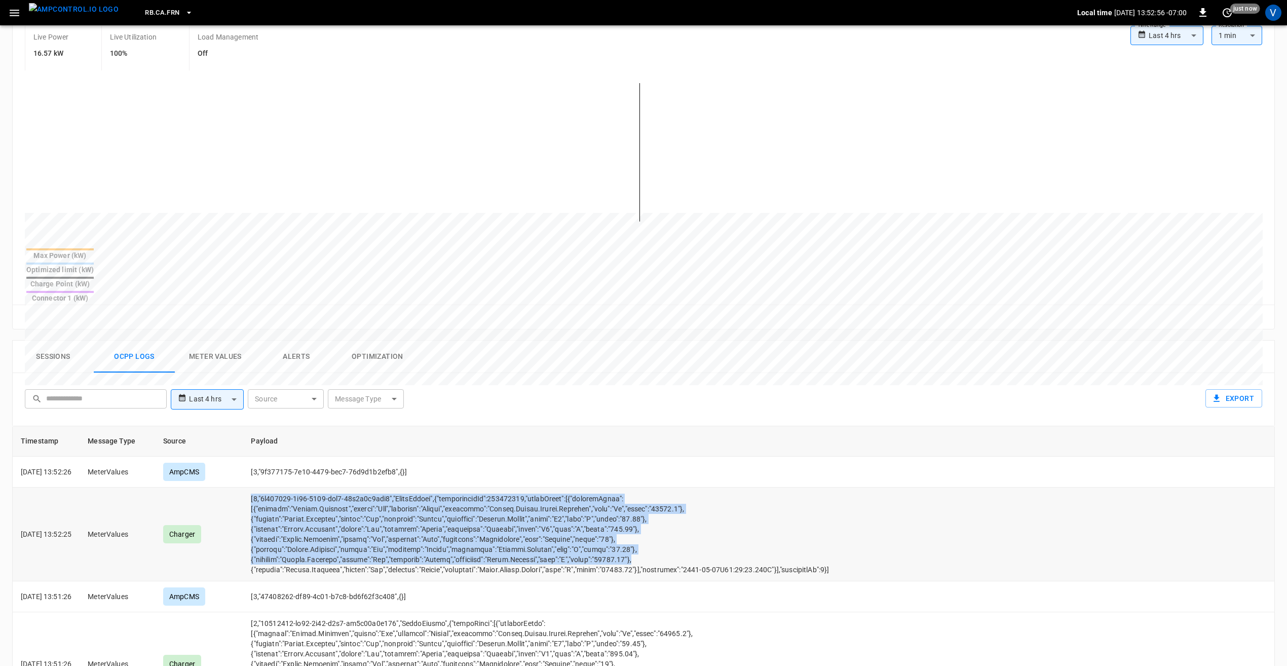
click at [722, 513] on td "opcc-messages-table" at bounding box center [585, 534] width 685 height 94
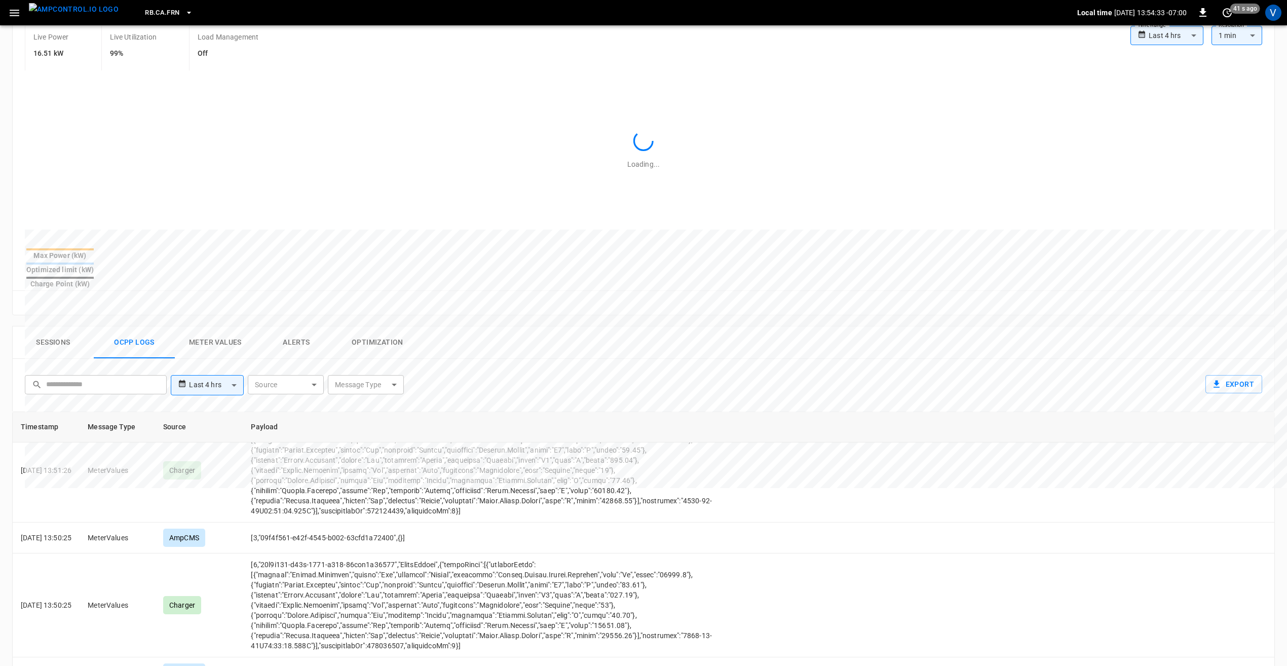
scroll to position [553, 0]
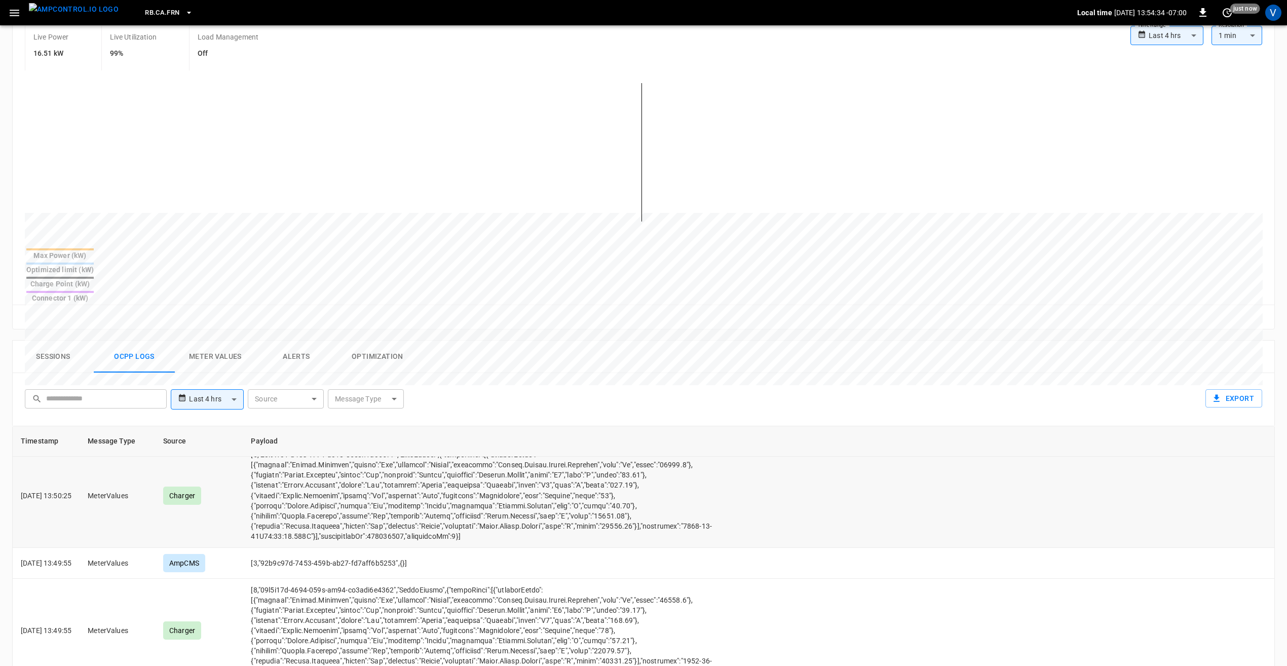
click at [669, 472] on td "opcc-messages-table" at bounding box center [585, 495] width 685 height 104
drag, startPoint x: 682, startPoint y: 436, endPoint x: 258, endPoint y: 438, distance: 424.1
click at [258, 443] on td "opcc-messages-table" at bounding box center [585, 495] width 685 height 104
click at [695, 470] on td "opcc-messages-table" at bounding box center [585, 495] width 685 height 104
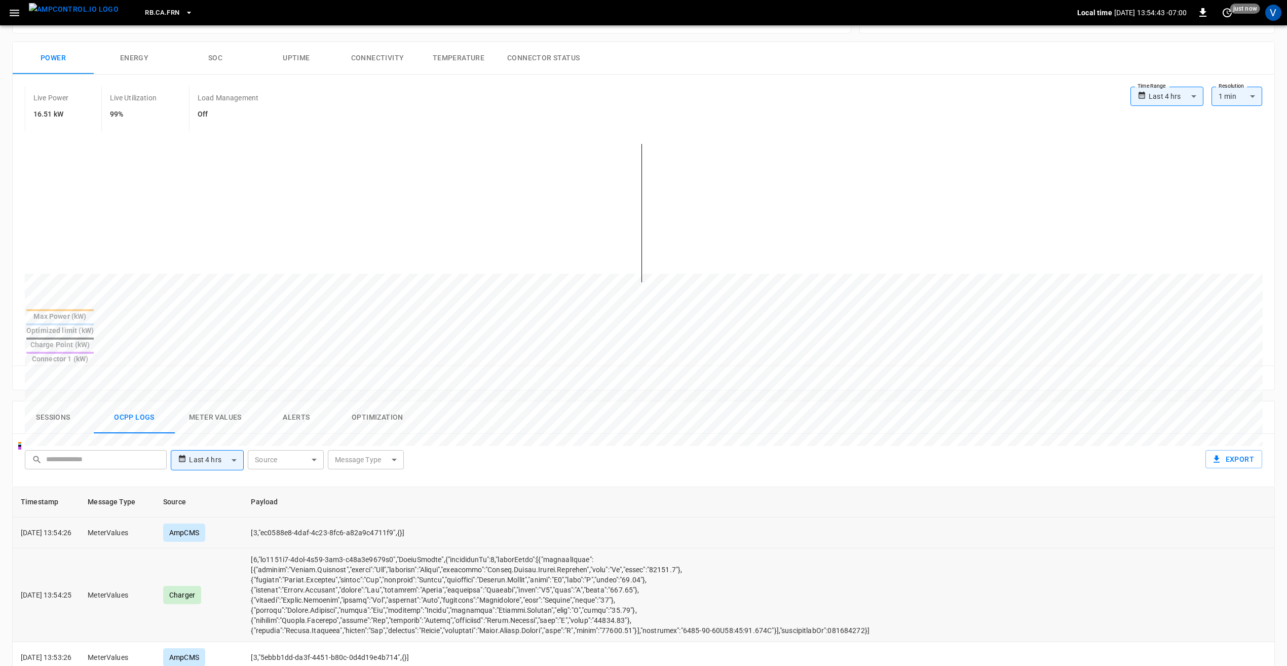
scroll to position [203, 0]
